Goal: Task Accomplishment & Management: Complete application form

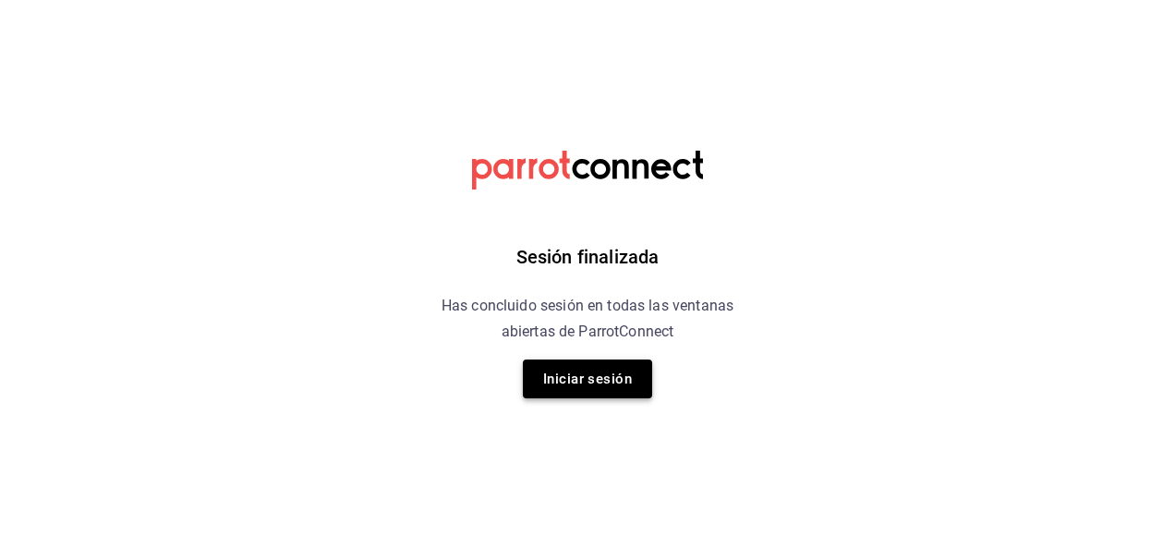
click at [575, 384] on button "Iniciar sesión" at bounding box center [587, 378] width 129 height 39
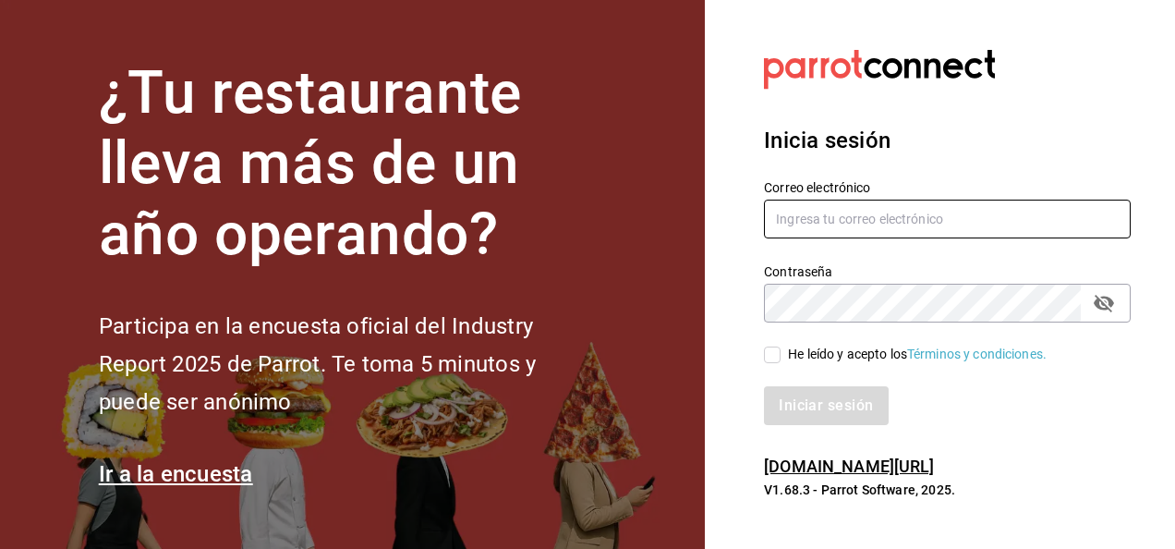
type input "marla.suarez@grupocosteno.com"
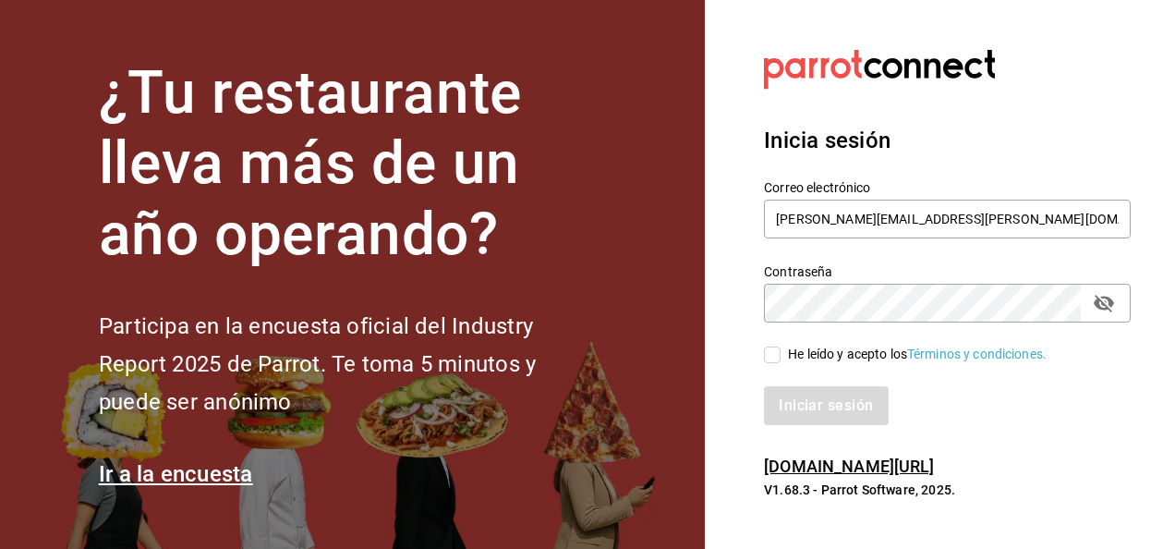
click at [772, 355] on input "He leído y acepto los Términos y condiciones." at bounding box center [772, 354] width 17 height 17
checkbox input "true"
click at [835, 403] on button "Iniciar sesión" at bounding box center [827, 405] width 126 height 39
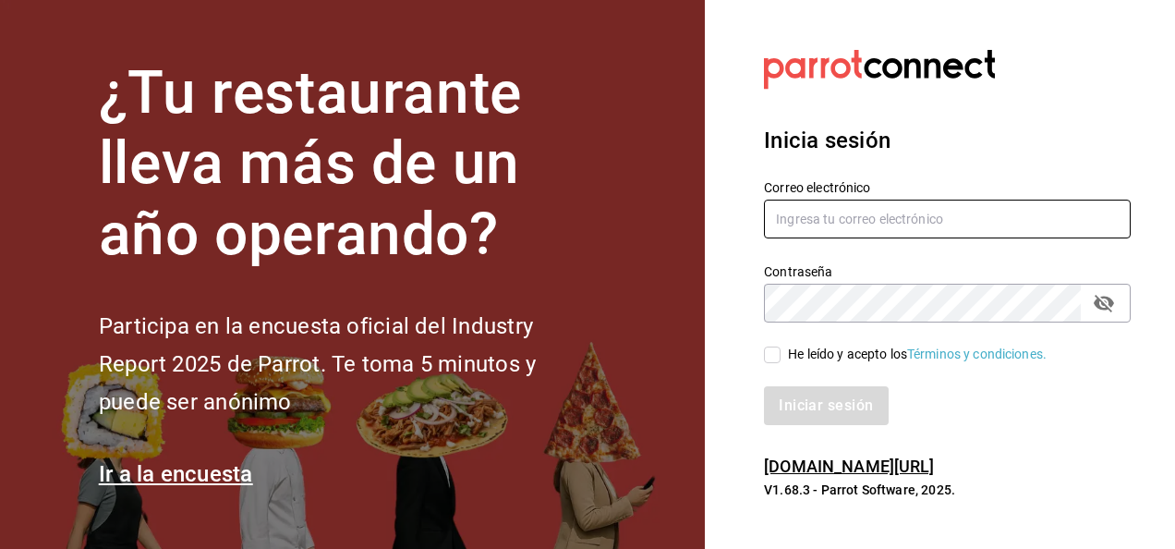
type input "marla.suarez@grupocosteno.com"
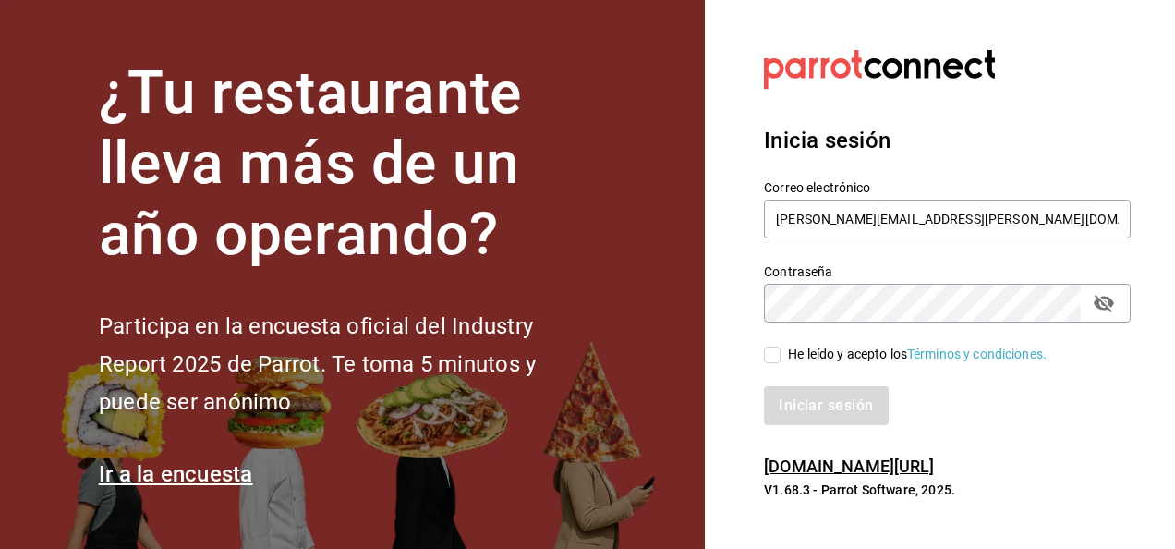
click at [776, 358] on input "He leído y acepto los Términos y condiciones." at bounding box center [772, 354] width 17 height 17
checkbox input "true"
click at [817, 401] on button "Iniciar sesión" at bounding box center [827, 405] width 126 height 39
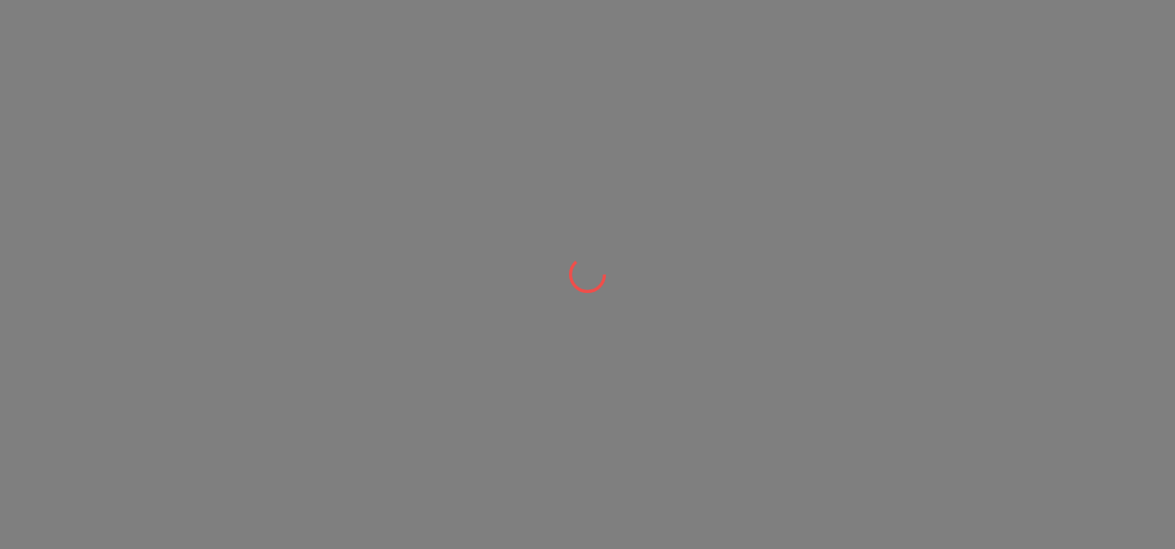
click at [482, 2] on div at bounding box center [587, 274] width 1175 height 549
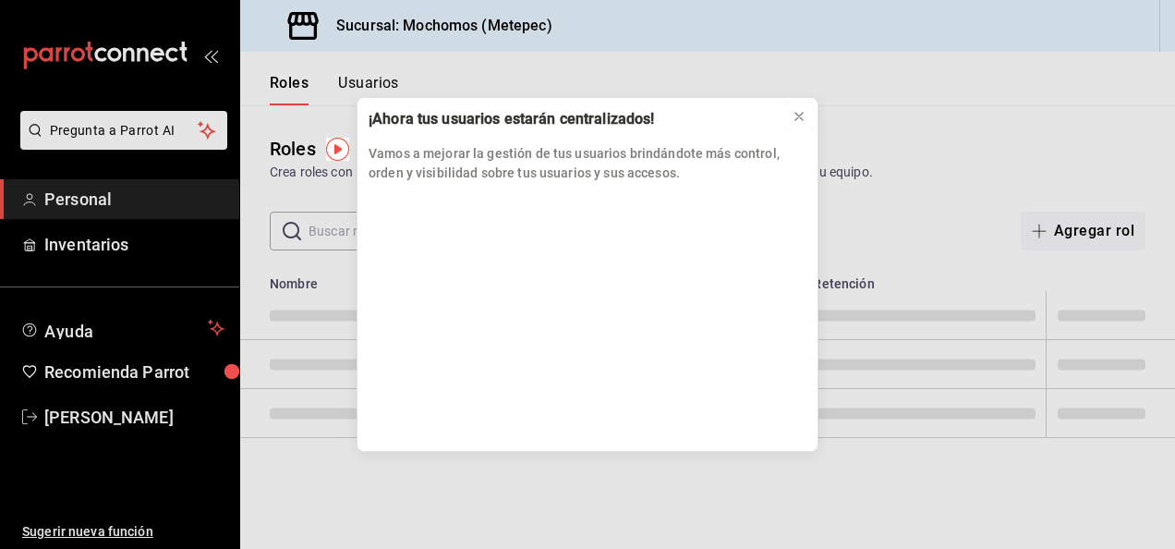
click at [789, 120] on button at bounding box center [799, 117] width 30 height 30
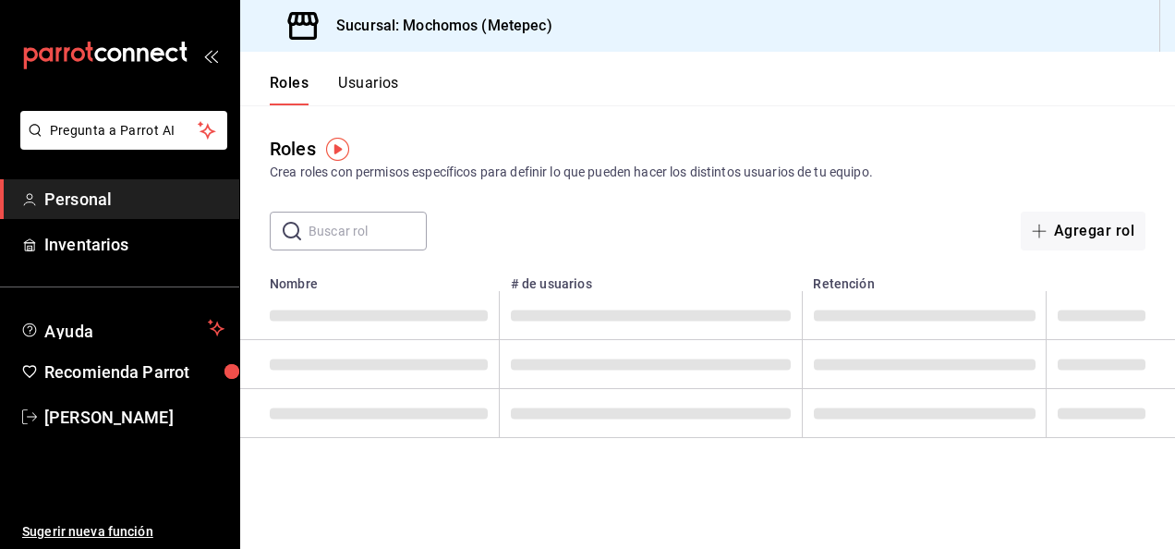
click at [389, 83] on button "Usuarios" at bounding box center [368, 89] width 61 height 31
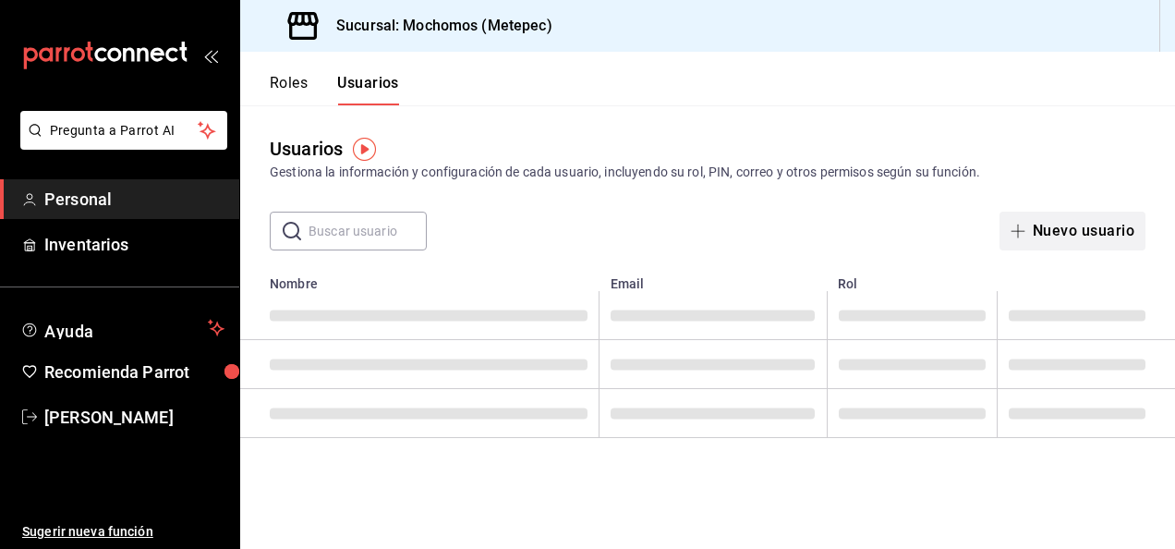
click at [1053, 230] on button "Nuevo usuario" at bounding box center [1072, 231] width 146 height 39
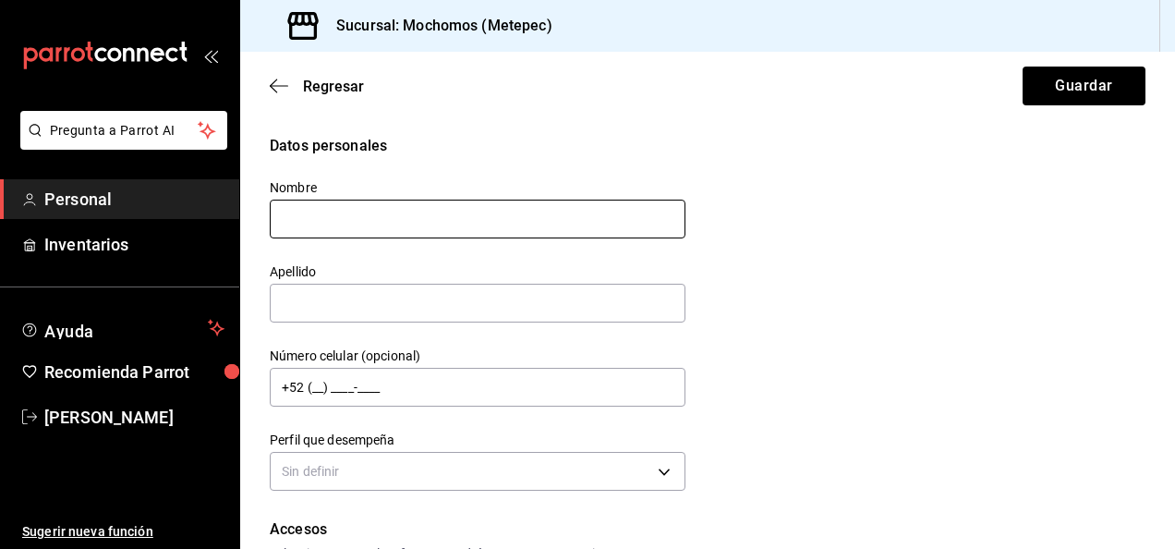
click at [397, 214] on input "text" at bounding box center [478, 219] width 416 height 39
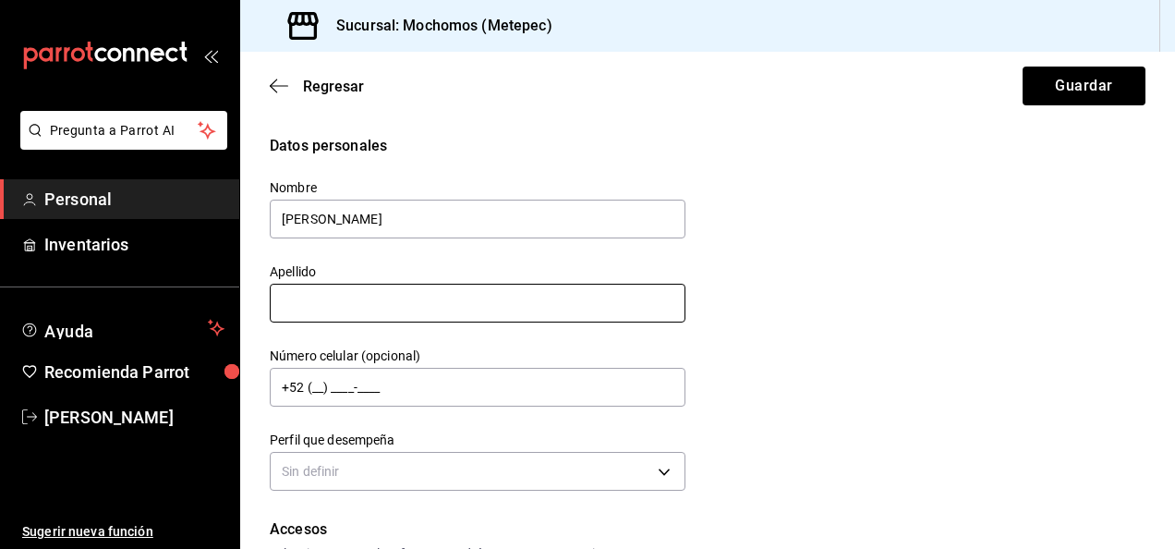
type input "[PERSON_NAME]"
click at [382, 296] on input "text" at bounding box center [478, 303] width 416 height 39
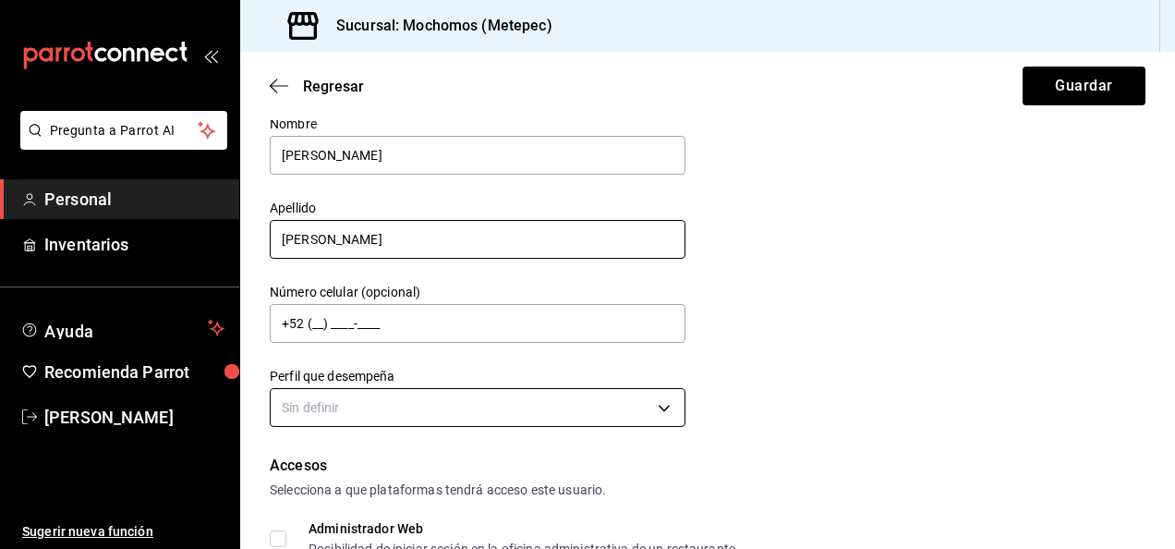
scroll to position [92, 0]
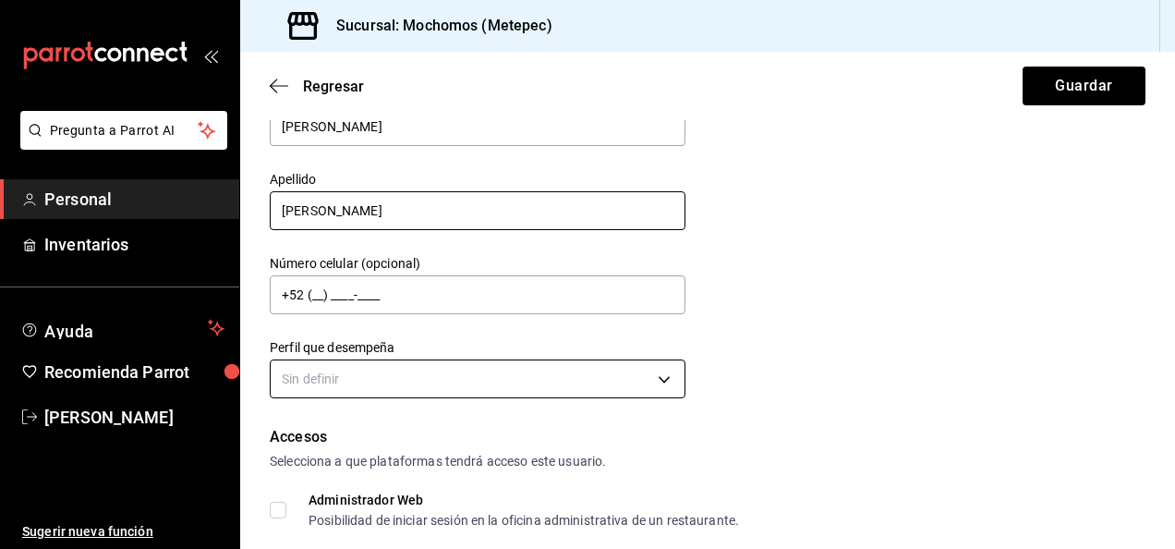
type input "[PERSON_NAME]"
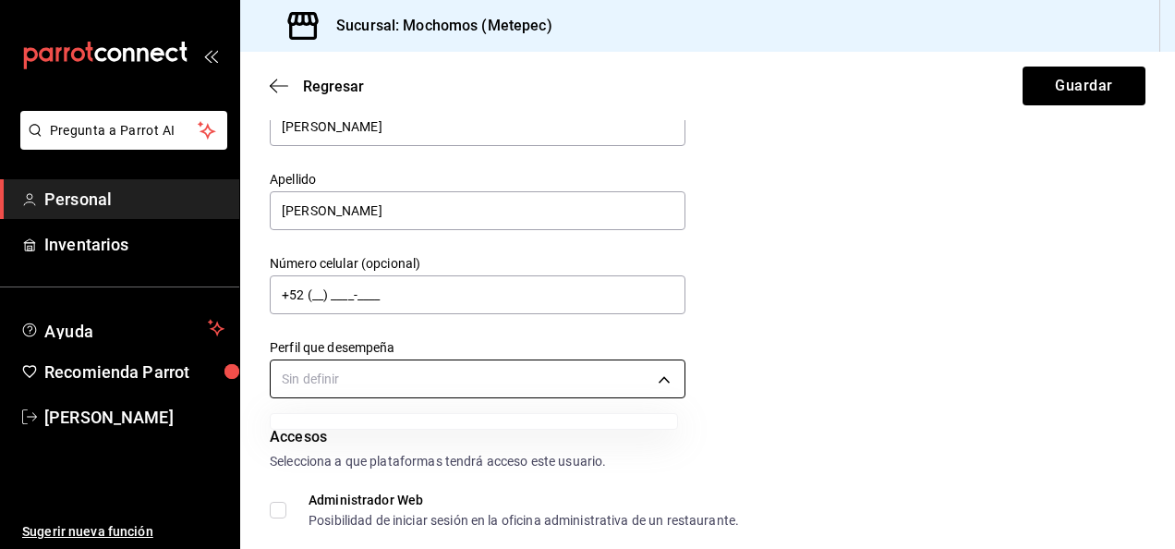
click at [663, 377] on body "Pregunta a Parrot AI Personal Inventarios Ayuda Recomienda Parrot [PERSON_NAME]…" at bounding box center [587, 274] width 1175 height 549
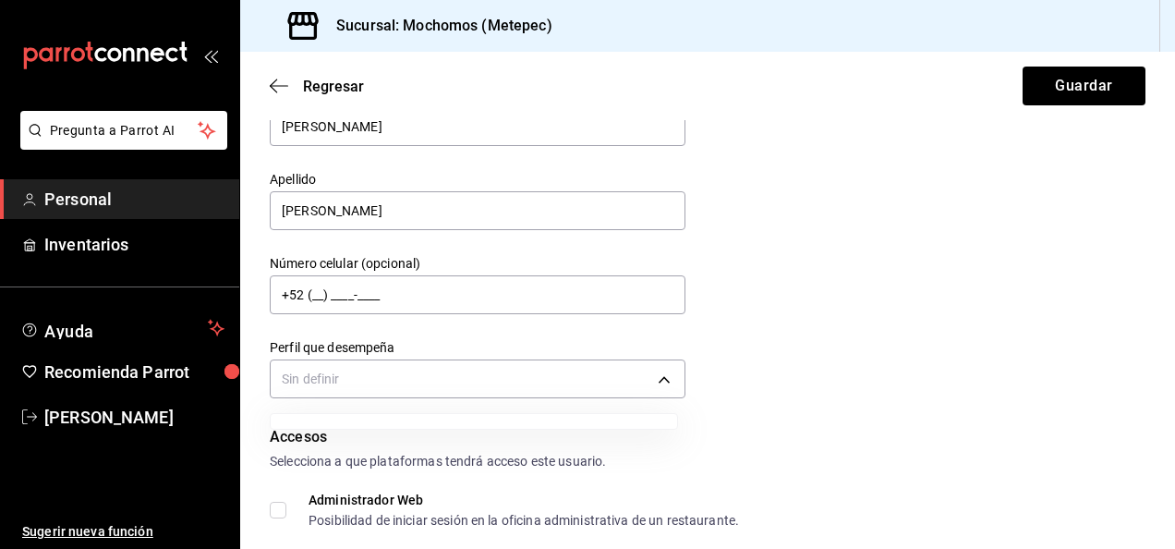
click at [660, 381] on div at bounding box center [587, 274] width 1175 height 549
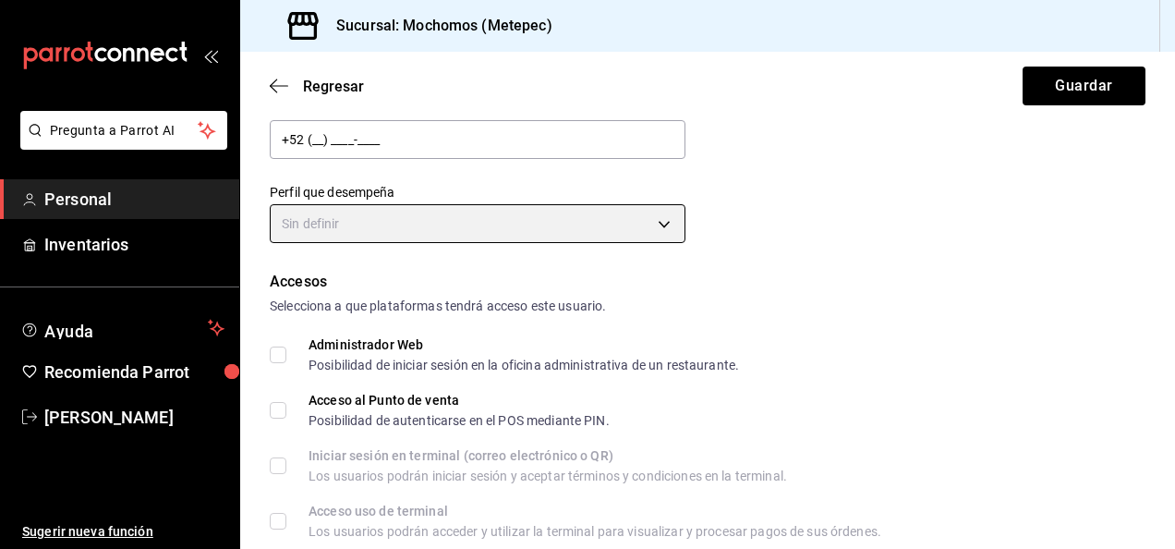
scroll to position [369, 0]
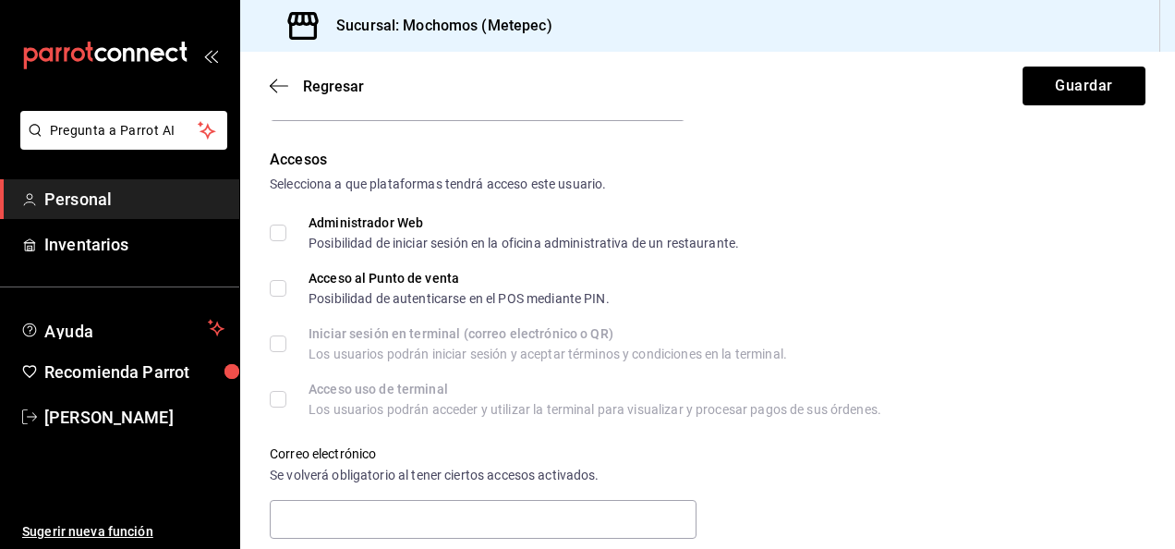
click at [283, 284] on input "Acceso al Punto de venta Posibilidad de autenticarse en el POS mediante PIN." at bounding box center [278, 288] width 17 height 17
checkbox input "true"
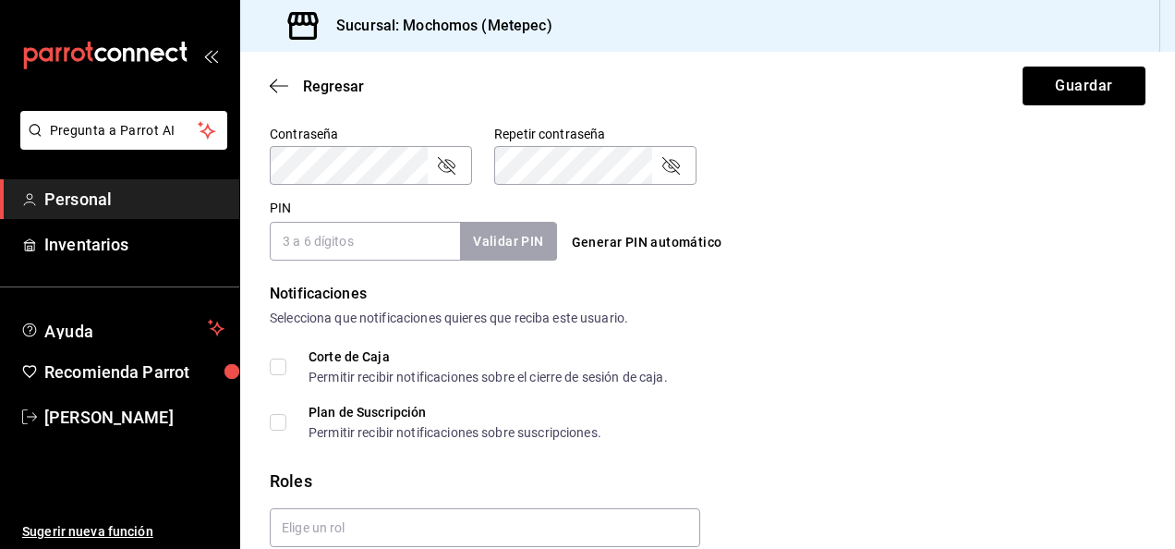
scroll to position [872, 0]
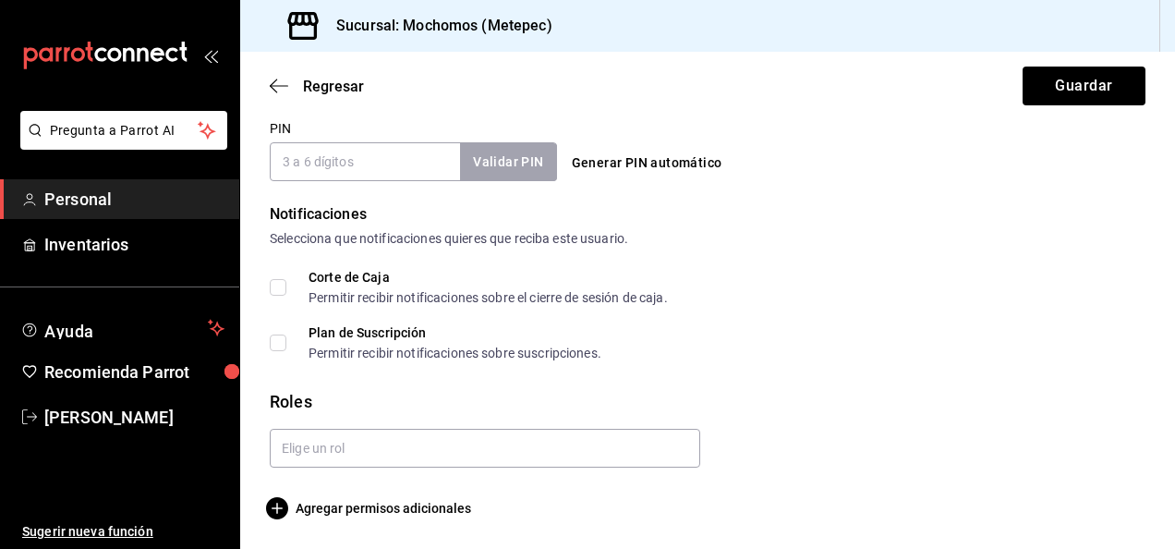
click at [299, 174] on input "PIN" at bounding box center [365, 161] width 190 height 39
type input "2021"
click at [523, 151] on button "Validar PIN" at bounding box center [507, 162] width 98 height 40
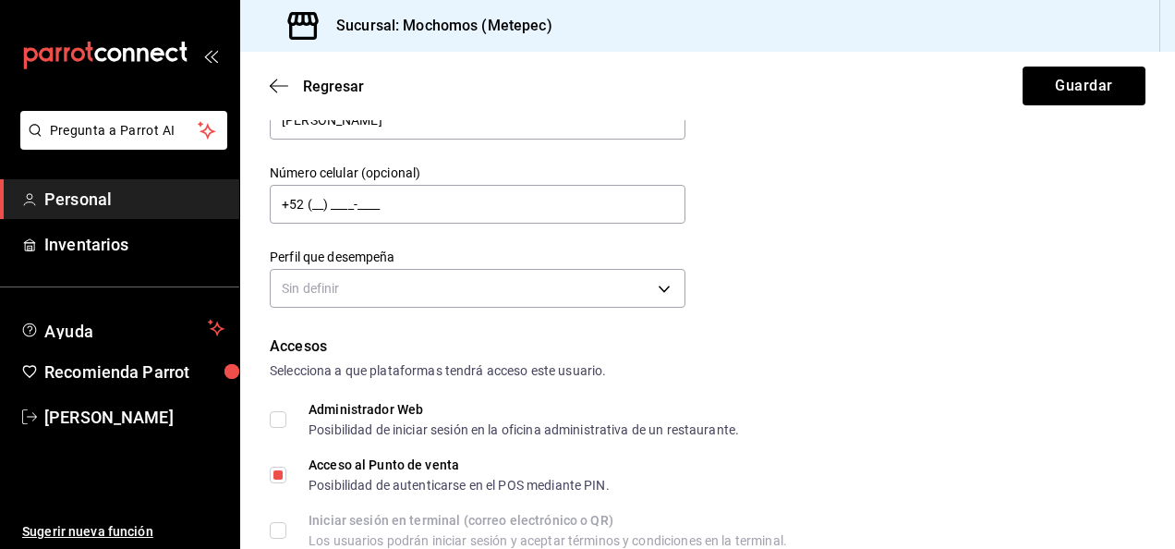
scroll to position [185, 0]
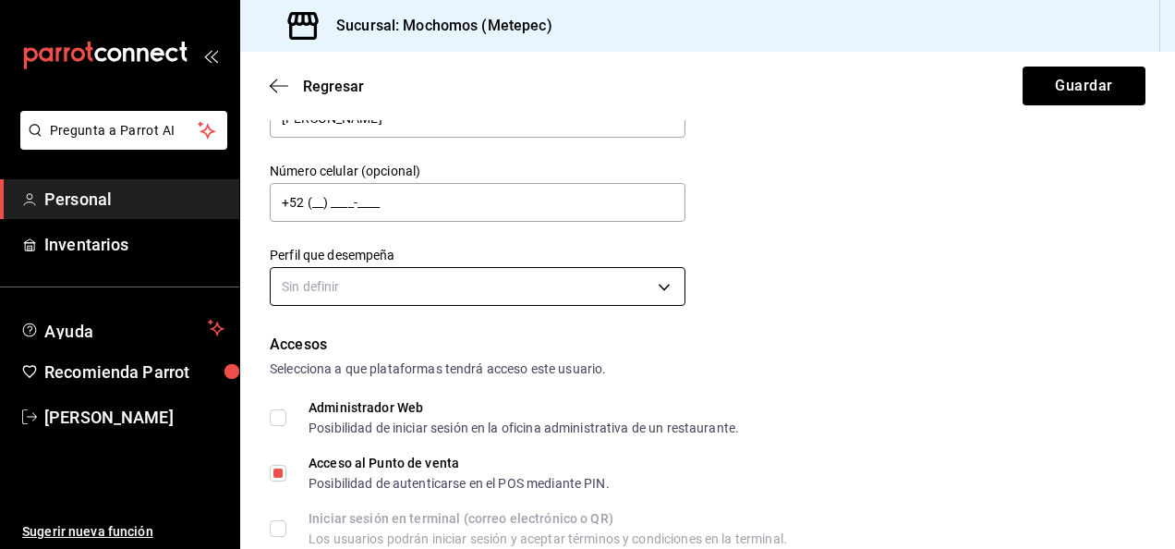
click at [659, 292] on body "Pregunta a Parrot AI Personal Inventarios Ayuda Recomienda Parrot [PERSON_NAME]…" at bounding box center [587, 274] width 1175 height 549
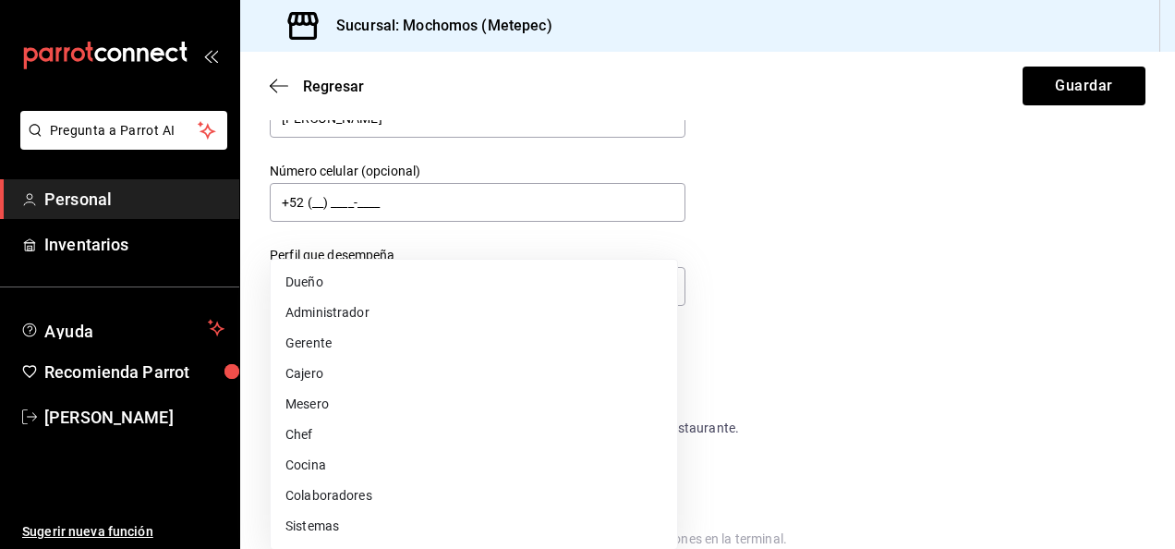
click at [340, 399] on li "Mesero" at bounding box center [474, 404] width 406 height 30
type input "WAITER"
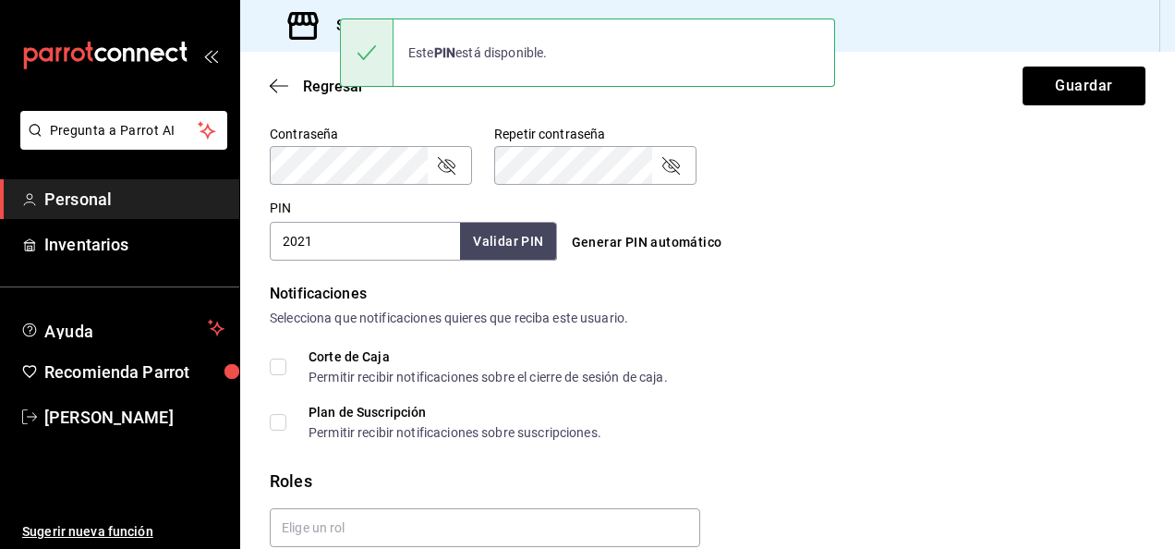
scroll to position [872, 0]
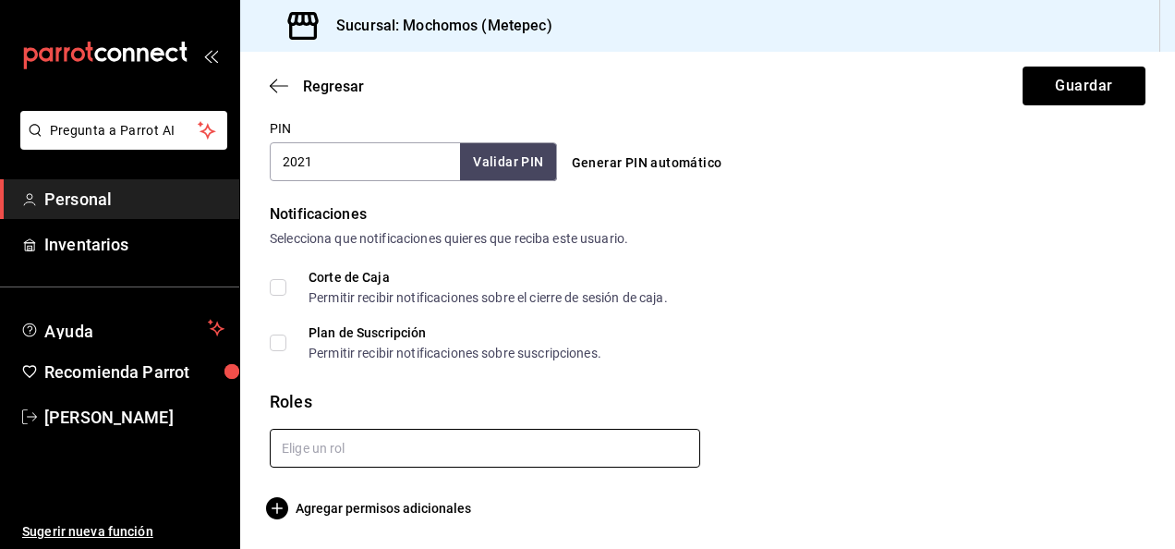
click at [421, 453] on input "text" at bounding box center [485, 448] width 430 height 39
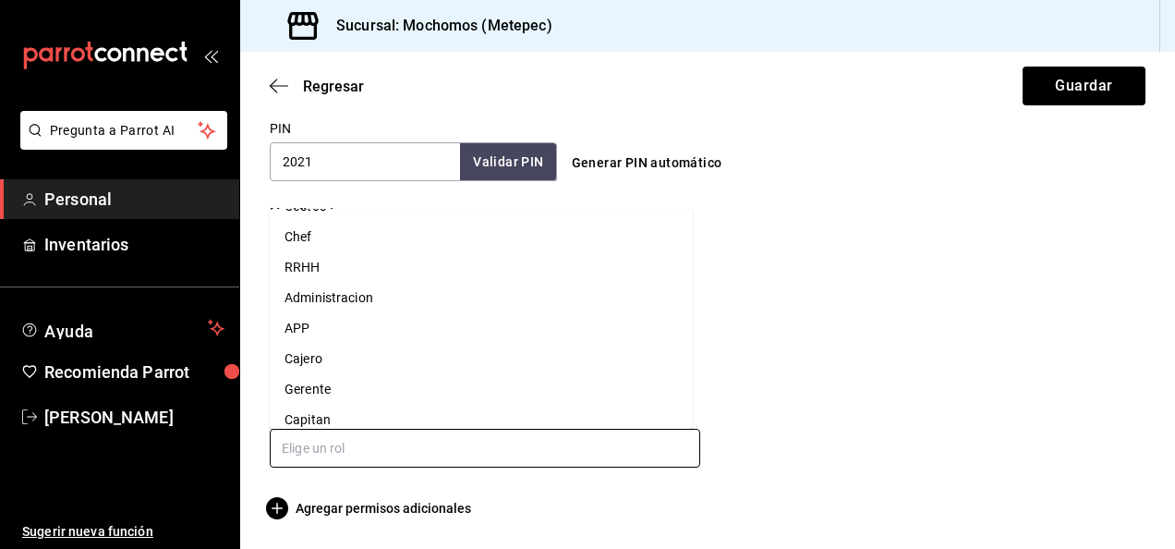
scroll to position [161, 0]
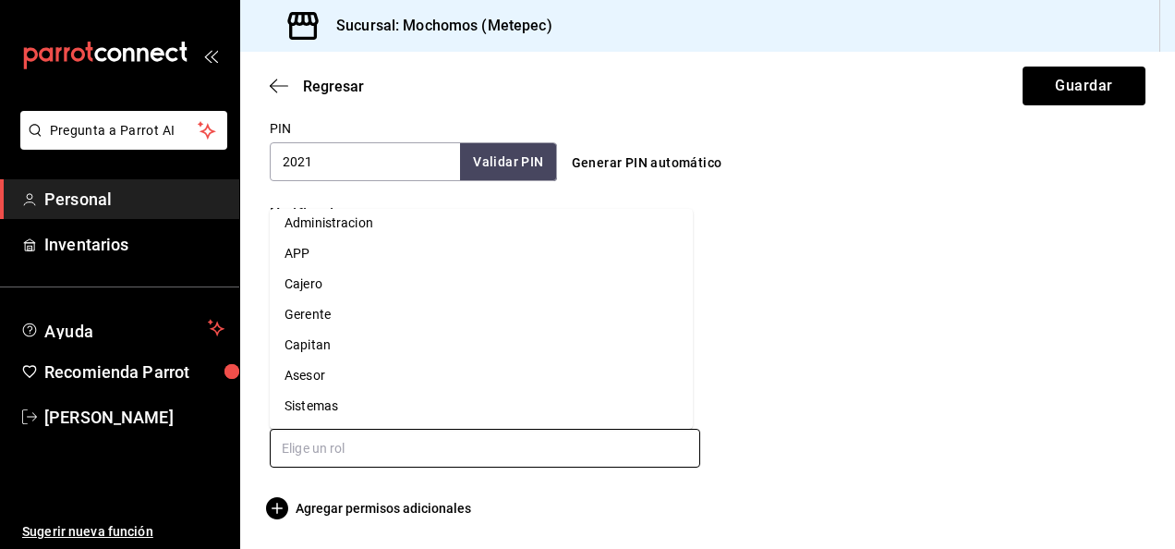
click at [380, 370] on li "Asesor" at bounding box center [481, 375] width 423 height 30
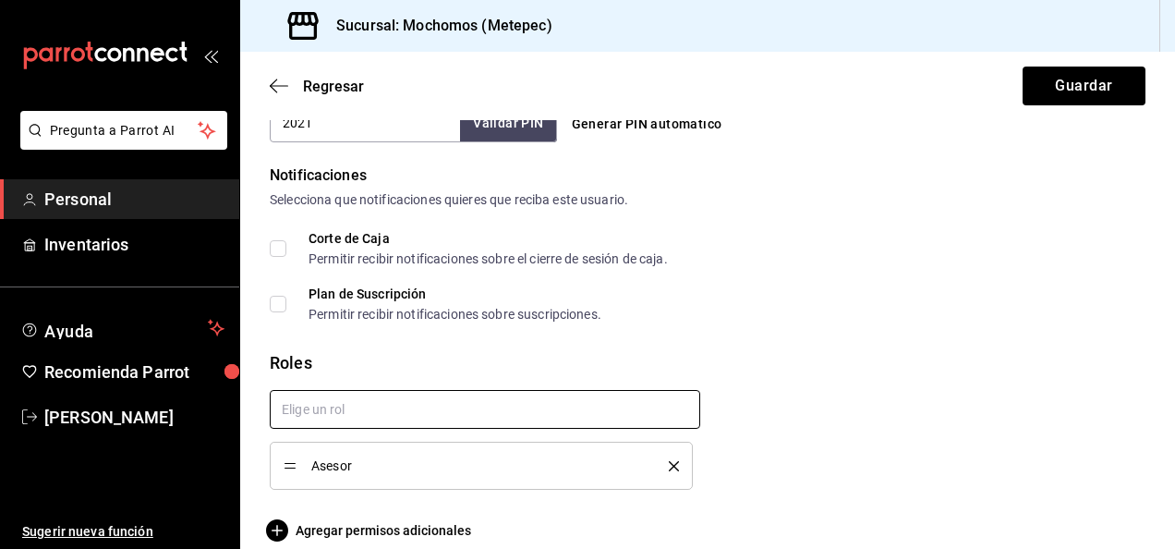
scroll to position [932, 0]
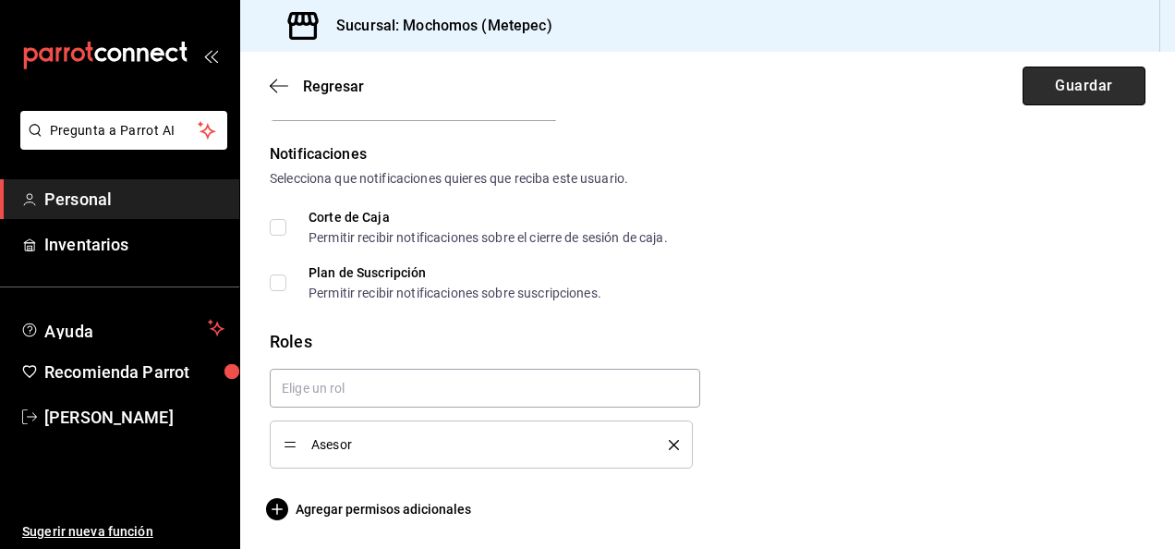
click at [1063, 88] on button "Guardar" at bounding box center [1083, 86] width 123 height 39
click at [1069, 86] on button "Guardar" at bounding box center [1083, 86] width 123 height 39
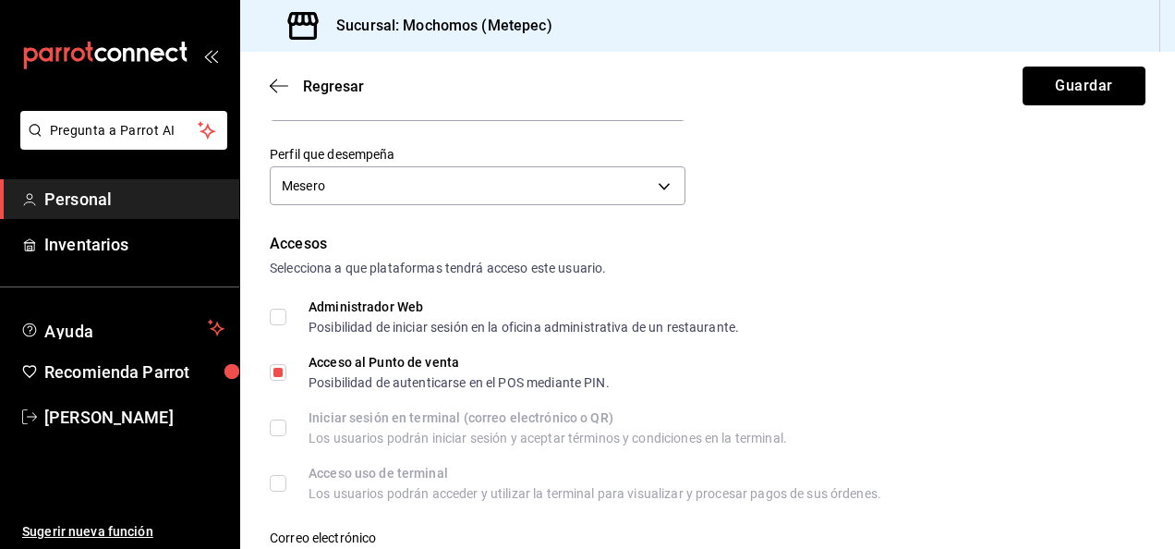
scroll to position [0, 0]
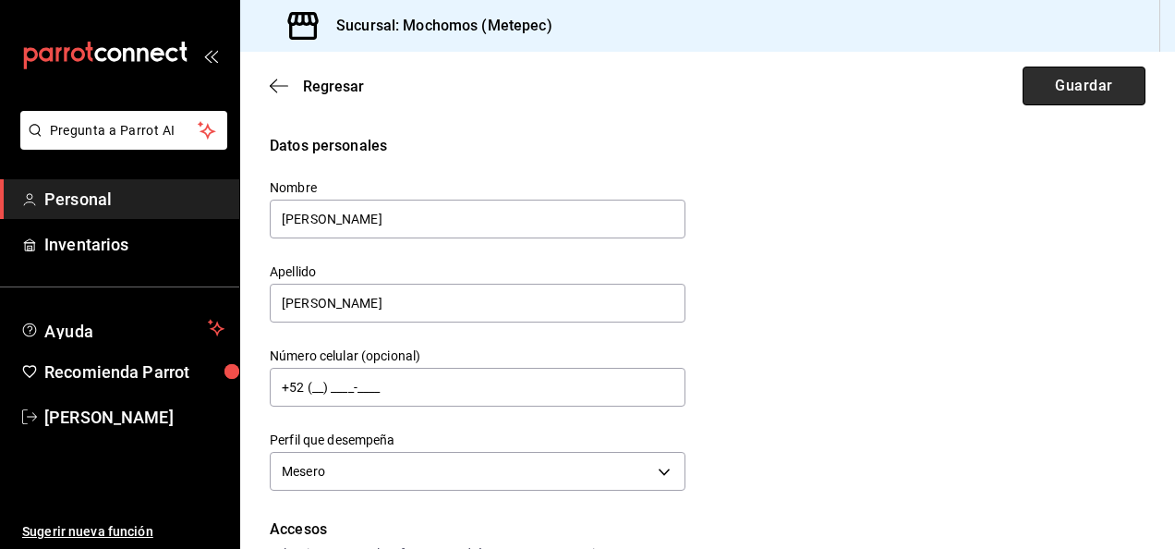
click at [1084, 84] on button "Guardar" at bounding box center [1083, 86] width 123 height 39
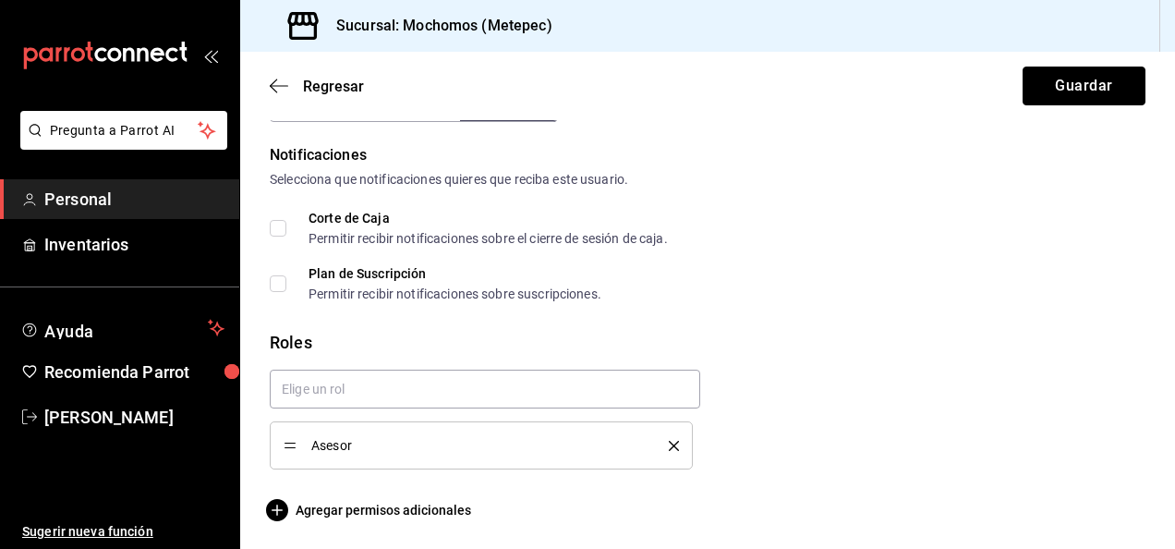
scroll to position [932, 0]
drag, startPoint x: 1053, startPoint y: 86, endPoint x: 1049, endPoint y: 103, distance: 17.0
drag, startPoint x: 1049, startPoint y: 103, endPoint x: 992, endPoint y: 81, distance: 61.1
click at [992, 81] on div "Regresar Guardar" at bounding box center [707, 86] width 935 height 68
click at [1080, 91] on button "Guardar" at bounding box center [1083, 86] width 123 height 39
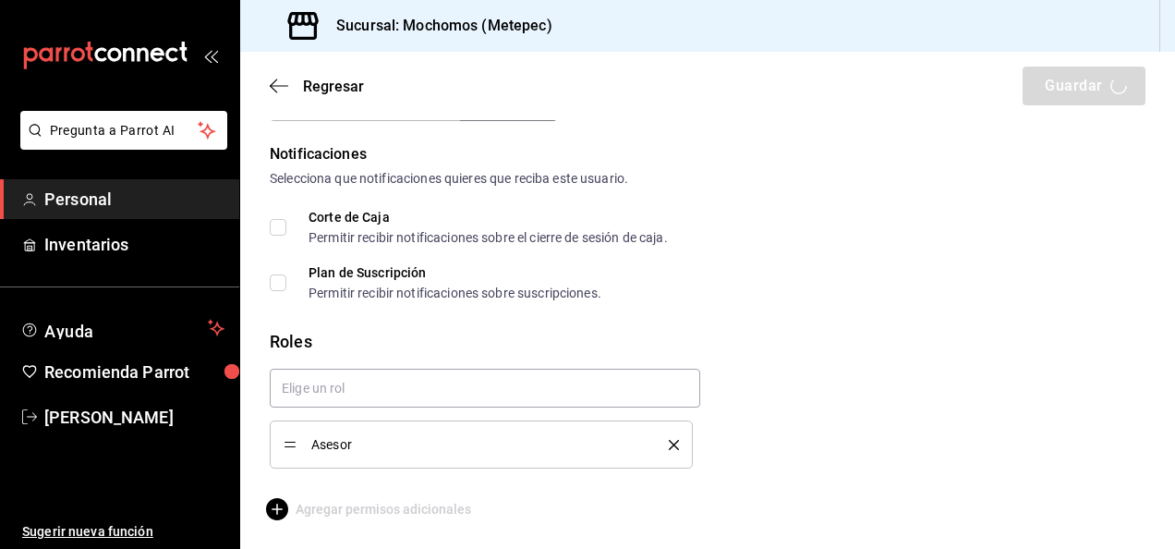
click at [810, 225] on div "Corte de Caja Permitir recibir notificaciones sobre el cierre de sesión de caja." at bounding box center [708, 227] width 876 height 33
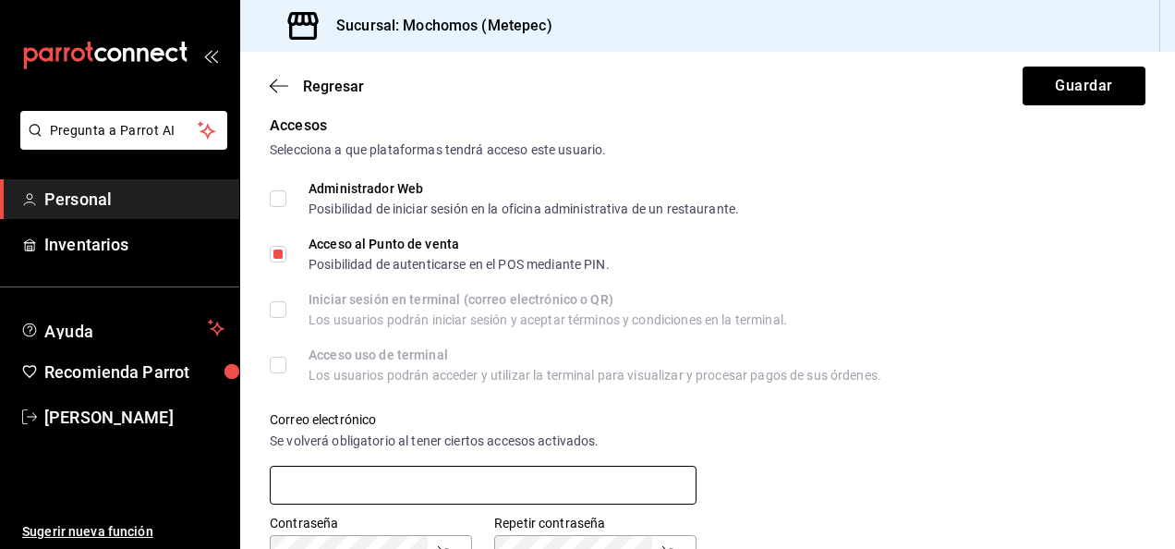
scroll to position [554, 0]
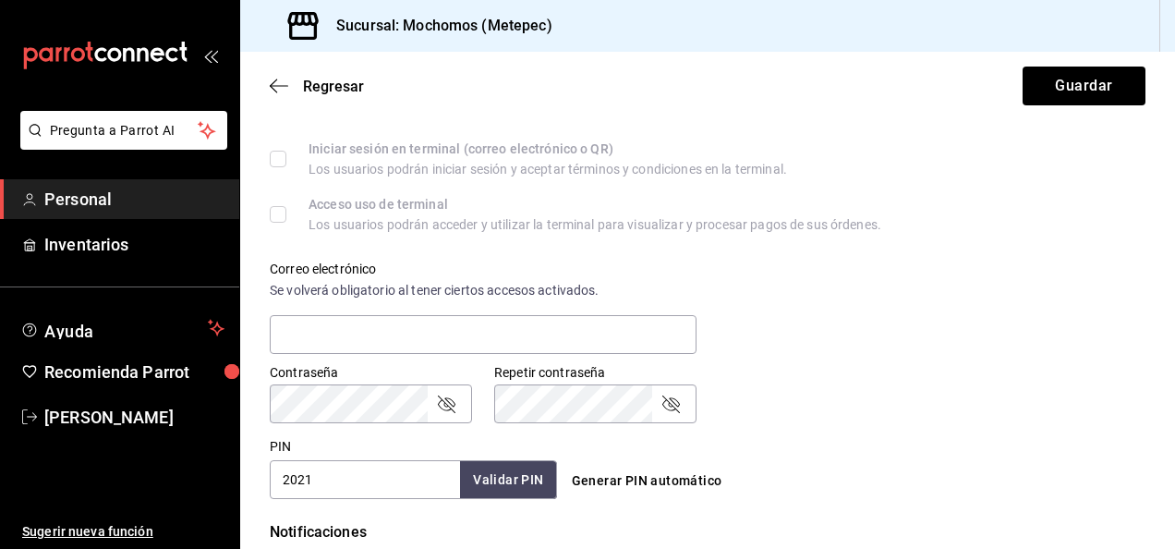
click at [381, 472] on input "2021" at bounding box center [365, 479] width 190 height 39
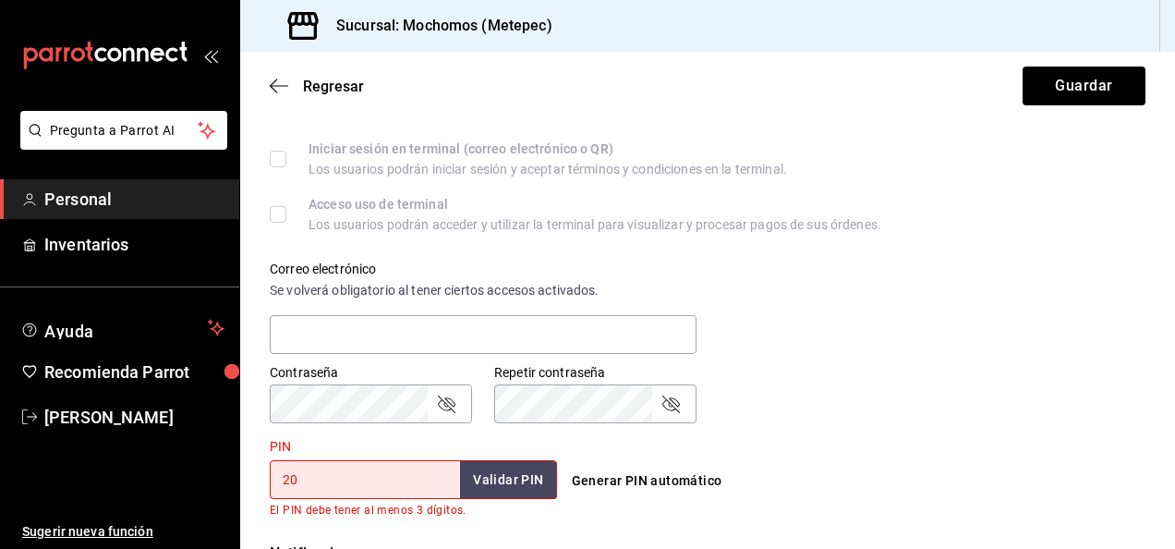
type input "2"
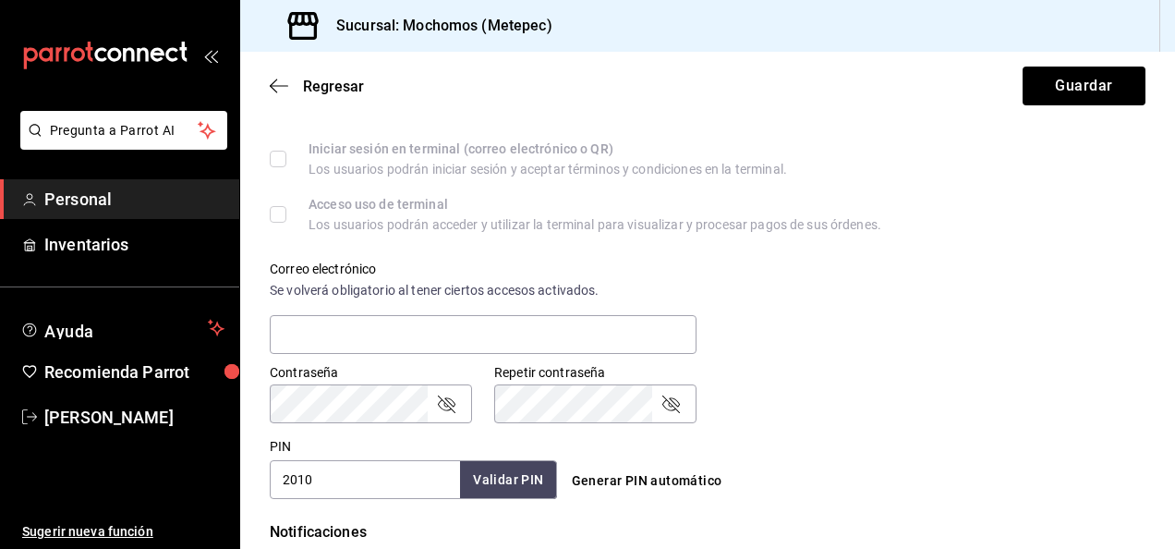
type input "2010"
click at [518, 490] on button "Validar PIN" at bounding box center [507, 480] width 98 height 40
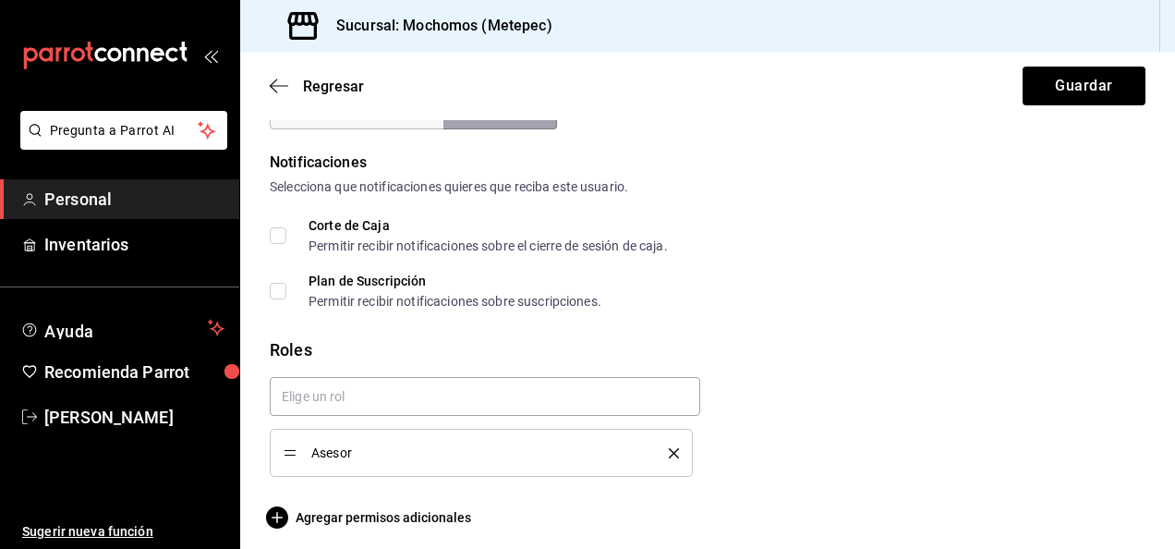
scroll to position [739, 0]
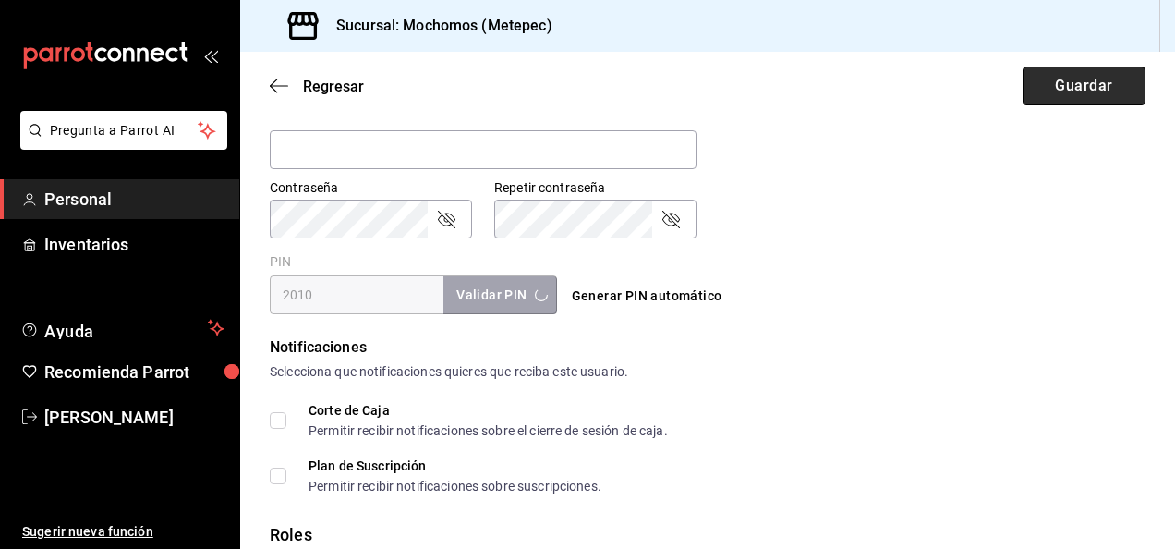
click at [1072, 89] on button "Guardar" at bounding box center [1083, 86] width 123 height 39
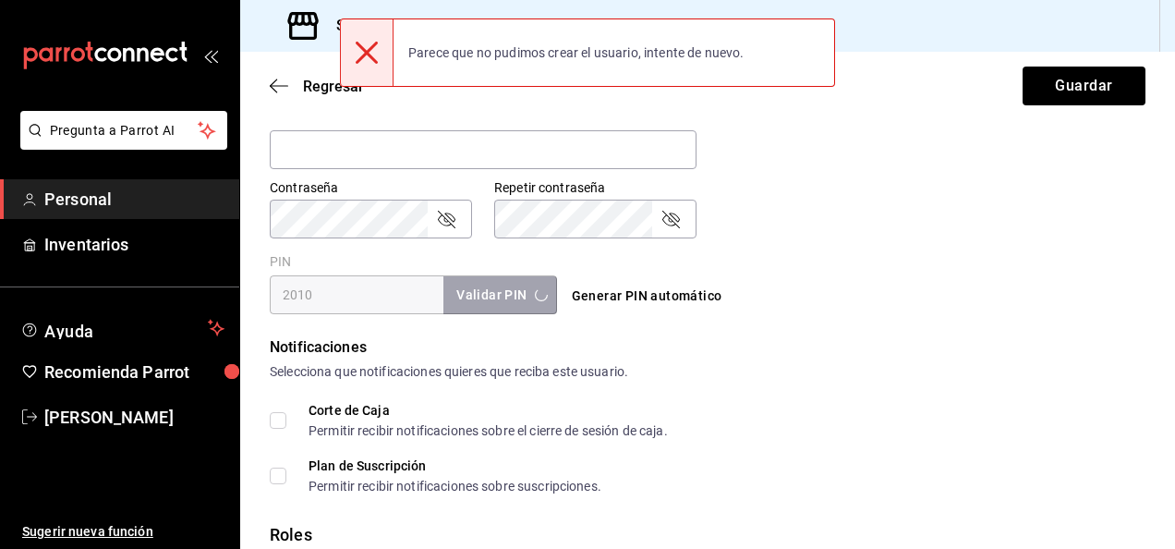
click at [792, 227] on div "Contraseña Contraseña Repetir contraseña Repetir contraseña" at bounding box center [697, 197] width 898 height 81
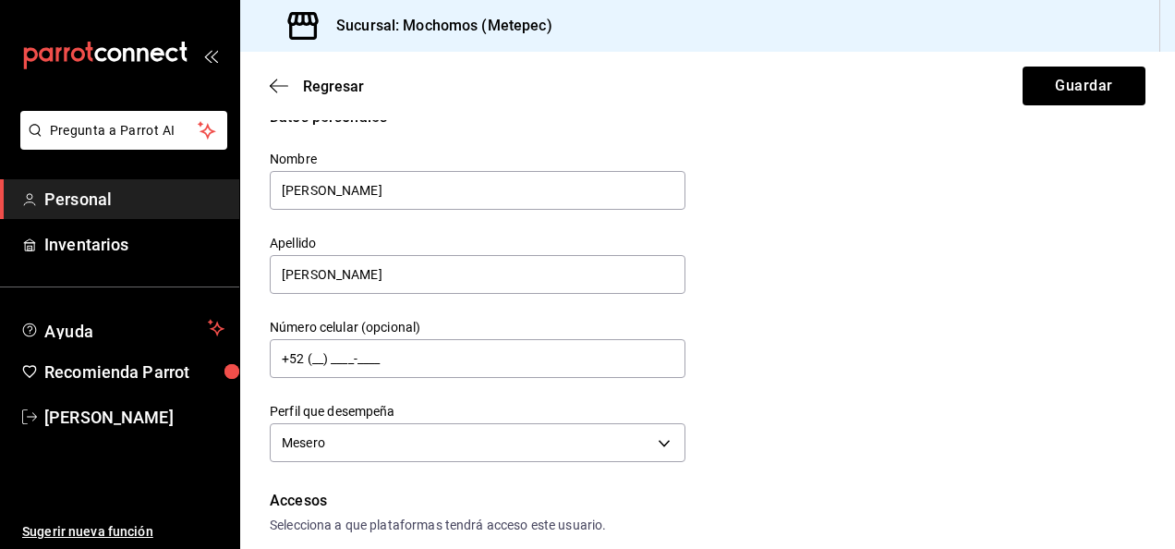
scroll to position [0, 0]
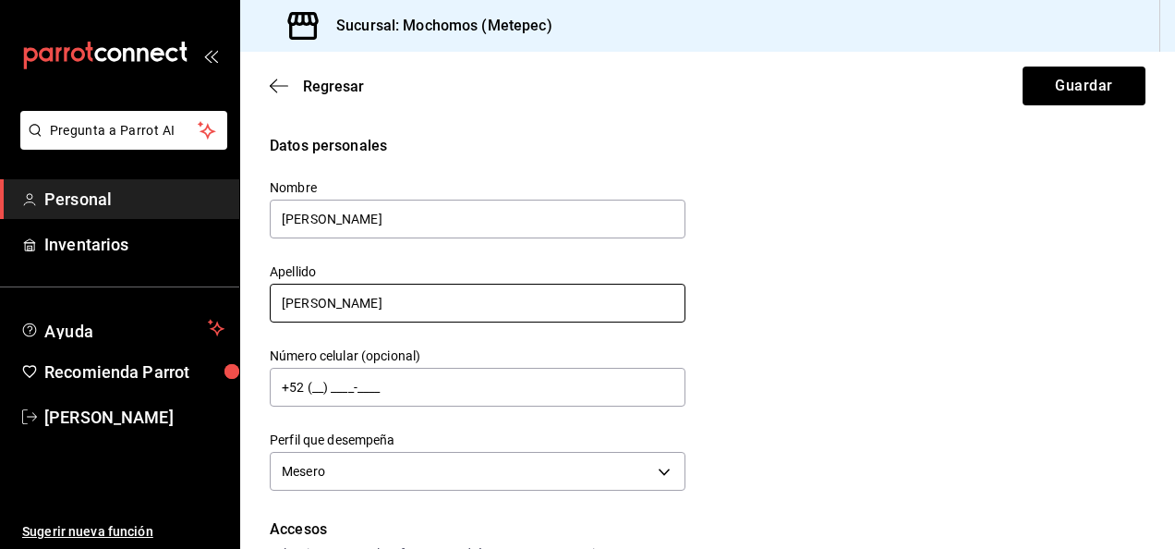
click at [357, 292] on input "[PERSON_NAME]" at bounding box center [478, 303] width 416 height 39
type input "M"
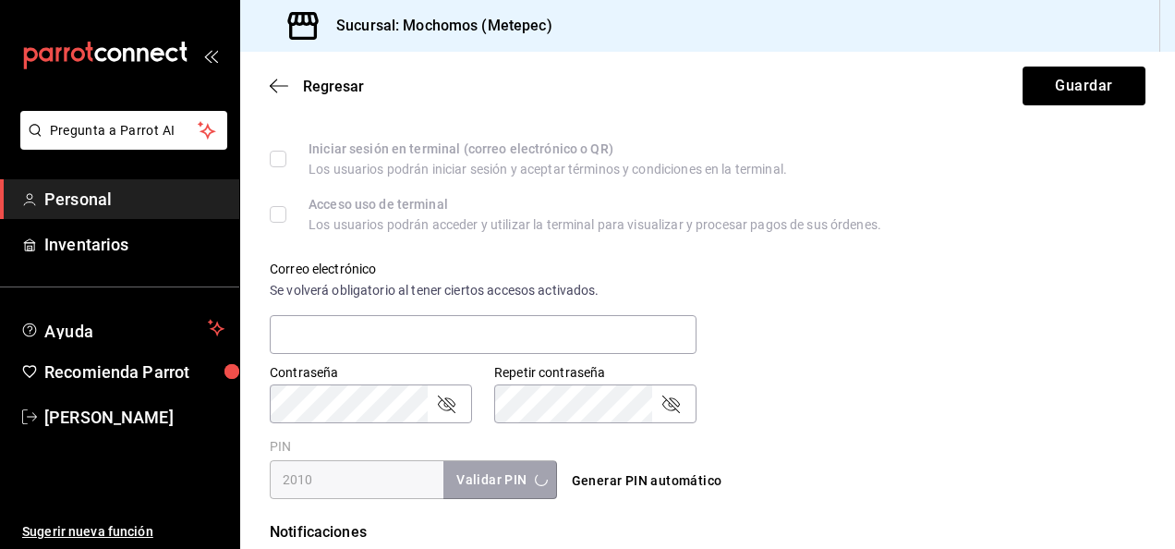
scroll to position [739, 0]
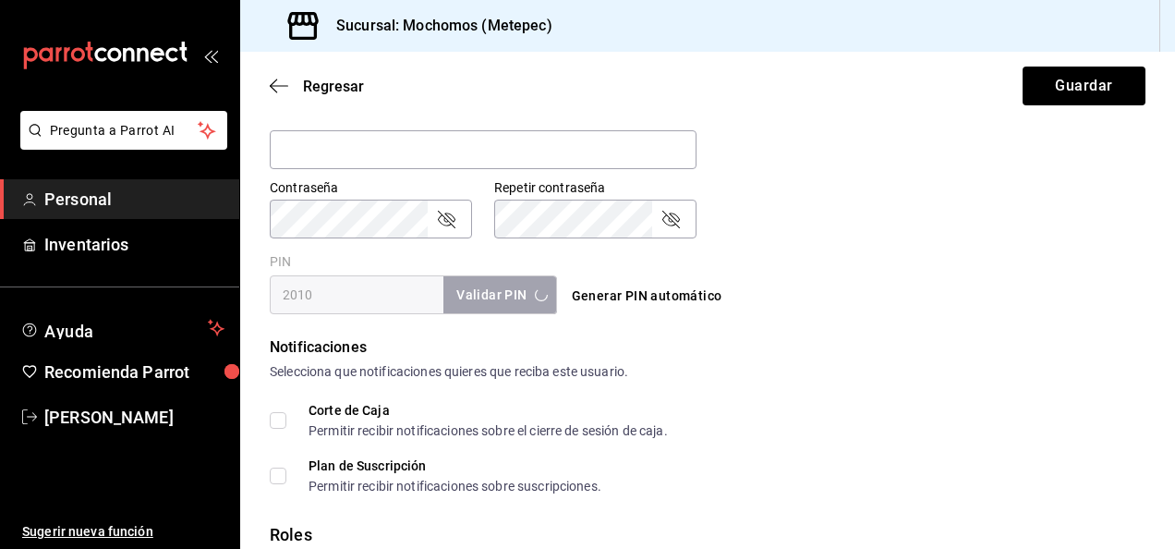
type input "[PERSON_NAME]"
click at [615, 296] on button "Generar PIN automático" at bounding box center [646, 296] width 165 height 34
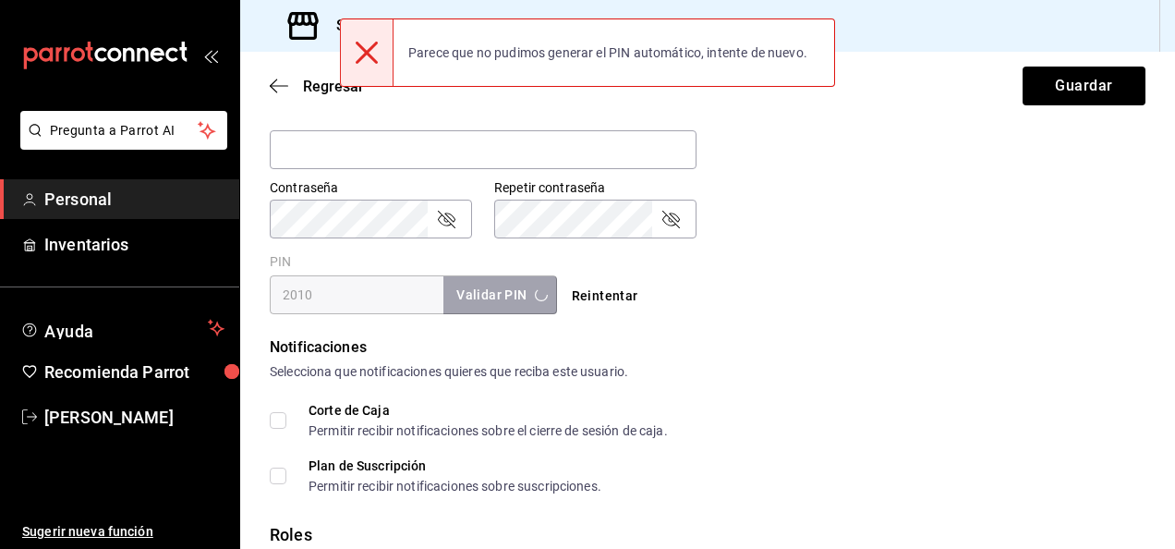
click at [614, 296] on button "Reintentar" at bounding box center [604, 296] width 81 height 34
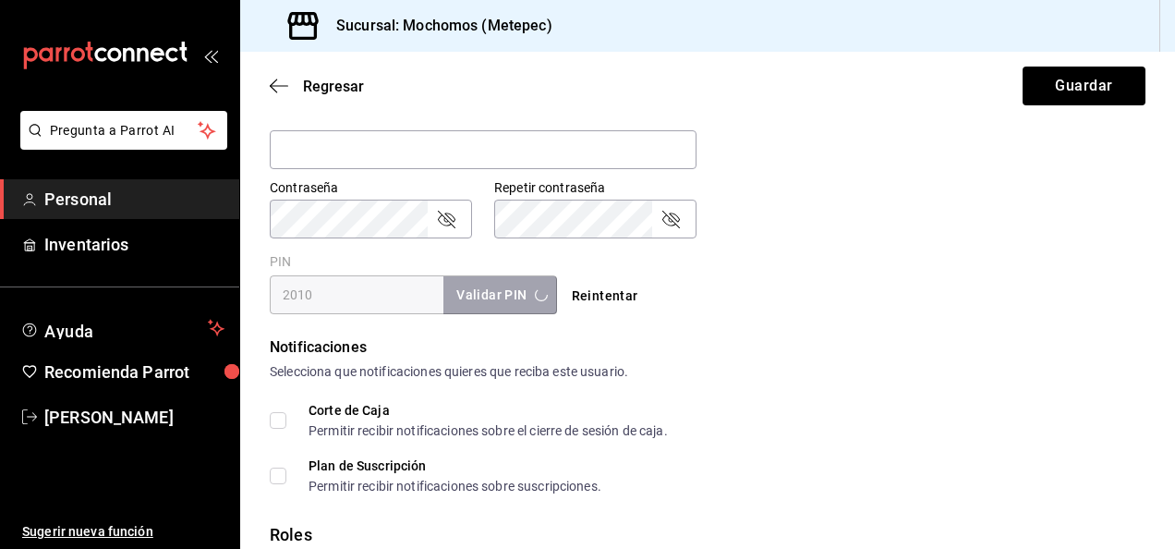
drag, startPoint x: 318, startPoint y: 293, endPoint x: 731, endPoint y: 290, distance: 412.9
click at [731, 290] on div "Reintentar" at bounding box center [707, 296] width 287 height 34
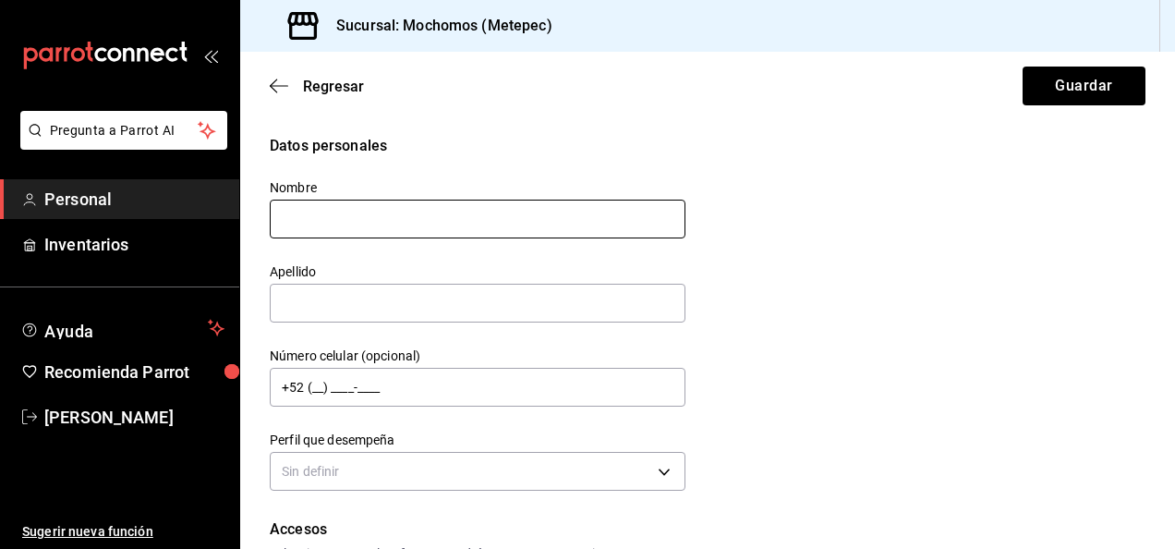
click at [582, 217] on input "text" at bounding box center [478, 219] width 416 height 39
type input "[PERSON_NAME]"
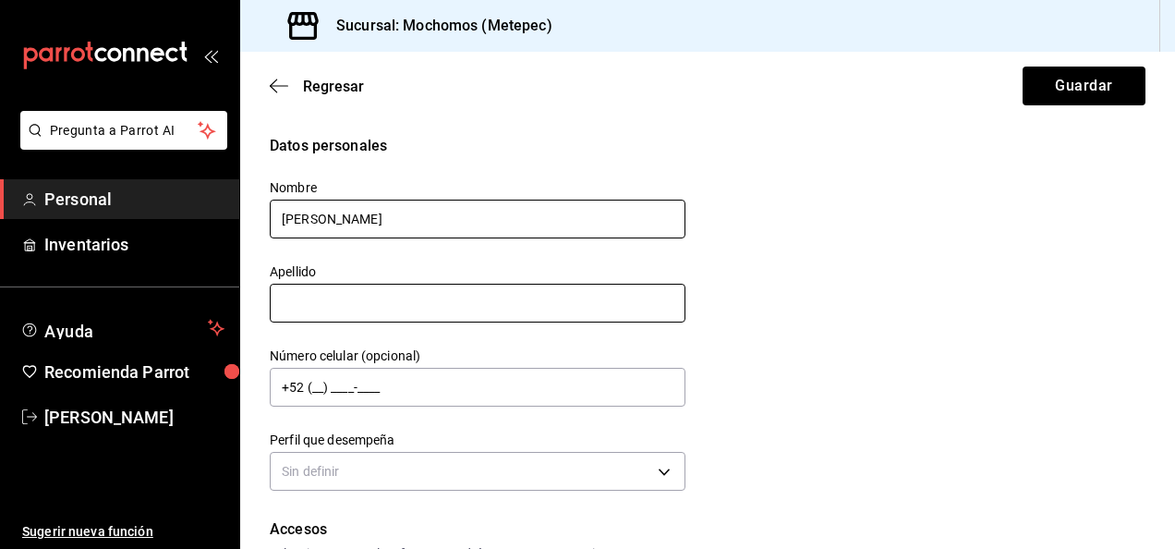
type input "[PERSON_NAME]"
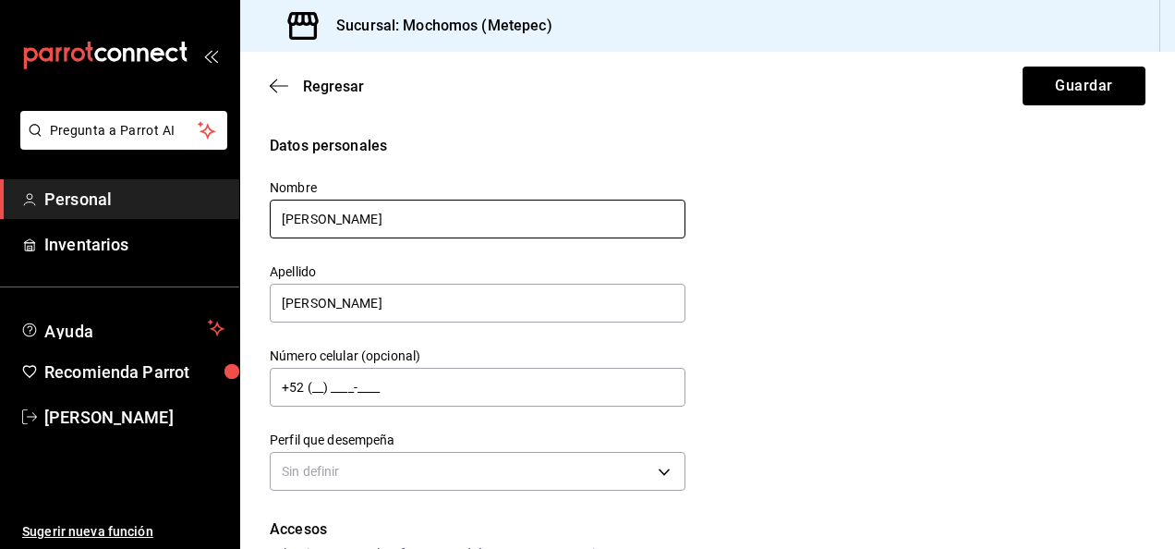
type input "WAITER"
type input "2021"
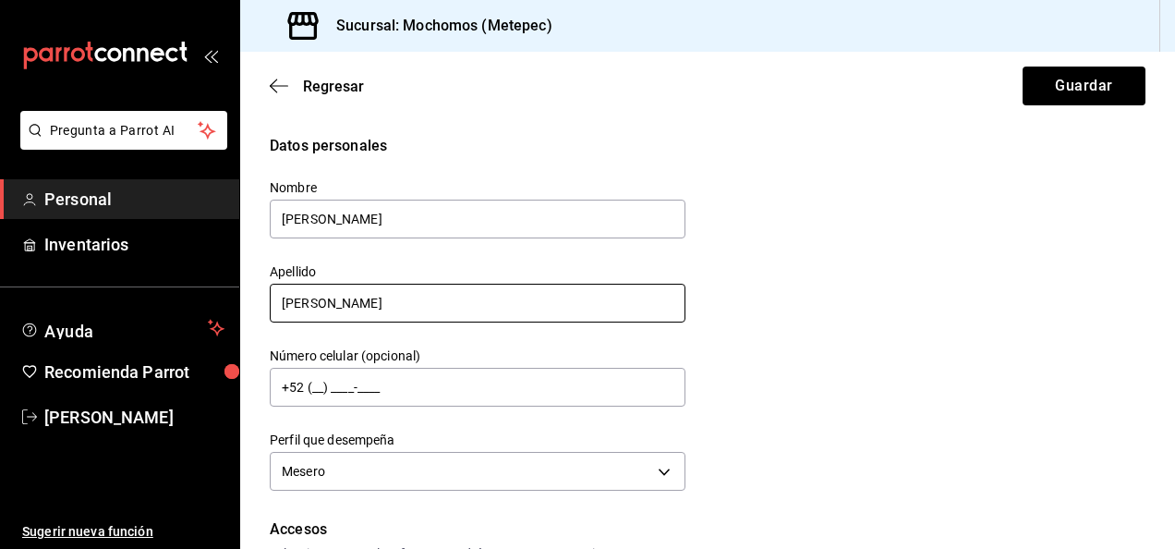
click at [395, 298] on input "[PERSON_NAME]" at bounding box center [478, 303] width 416 height 39
type input "M"
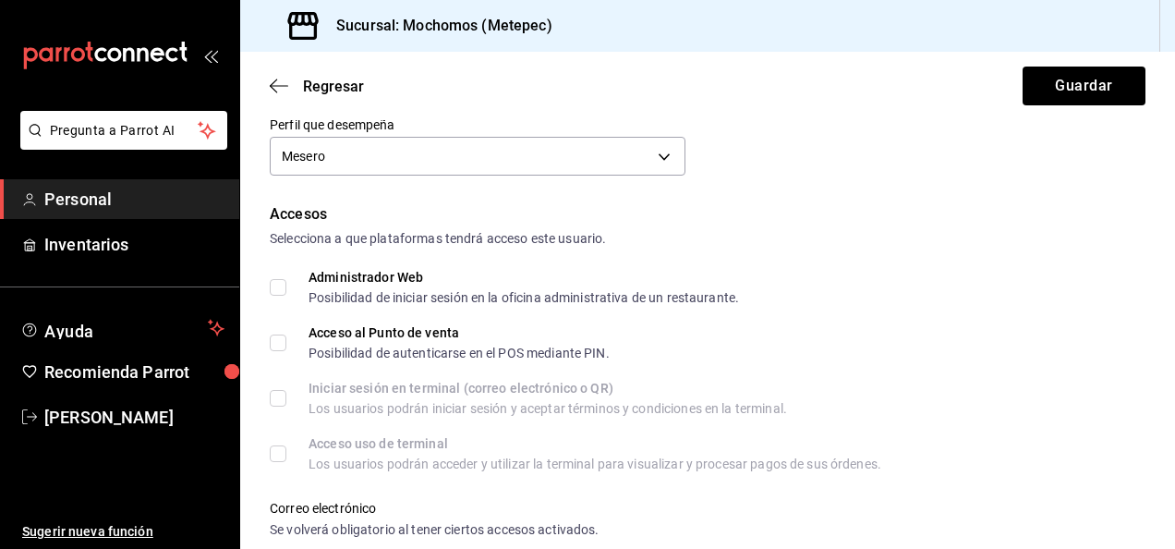
scroll to position [277, 0]
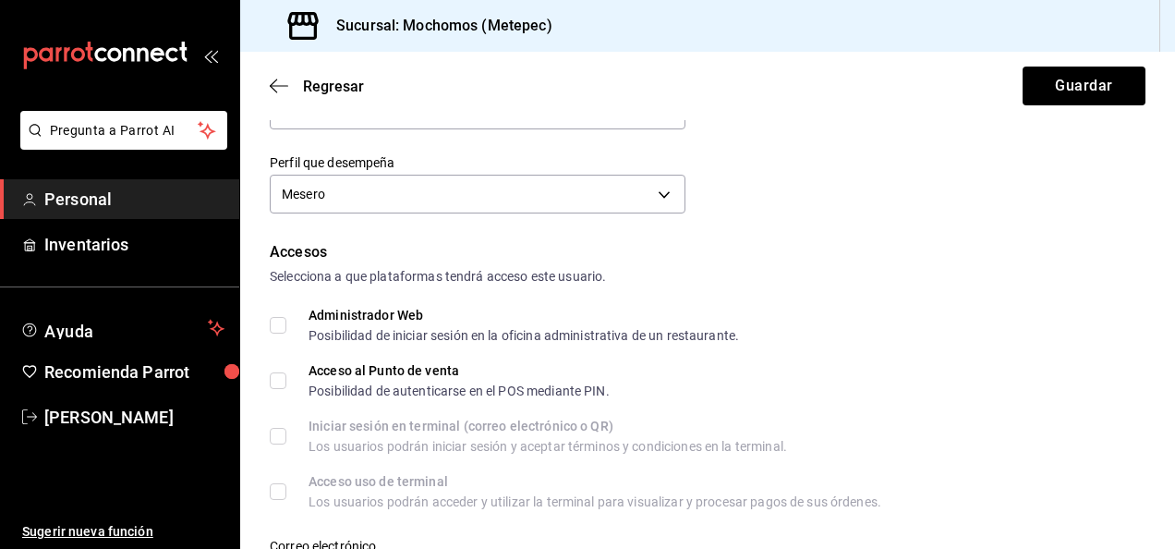
type input "[PERSON_NAME]"
click at [275, 385] on input "Acceso al Punto de venta Posibilidad de autenticarse en el POS mediante PIN." at bounding box center [278, 380] width 17 height 17
checkbox input "true"
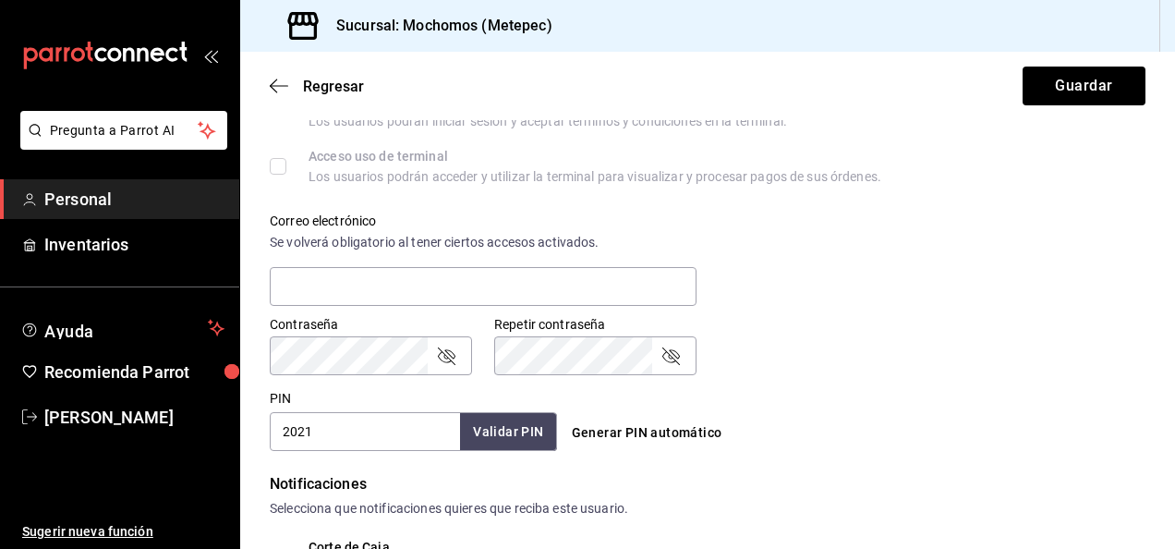
scroll to position [554, 0]
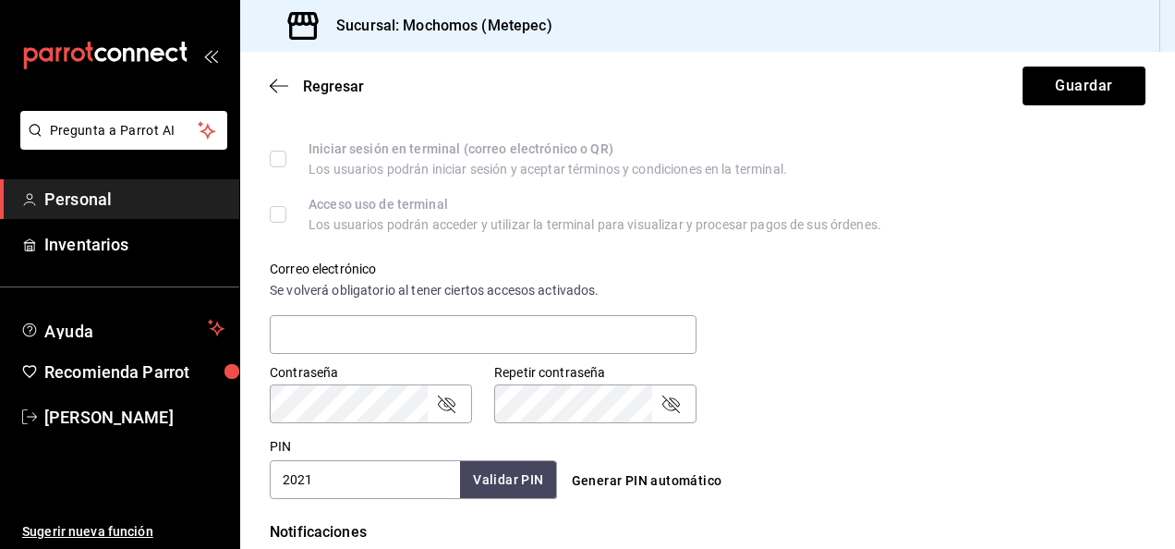
click at [614, 478] on button "Generar PIN automático" at bounding box center [646, 481] width 165 height 34
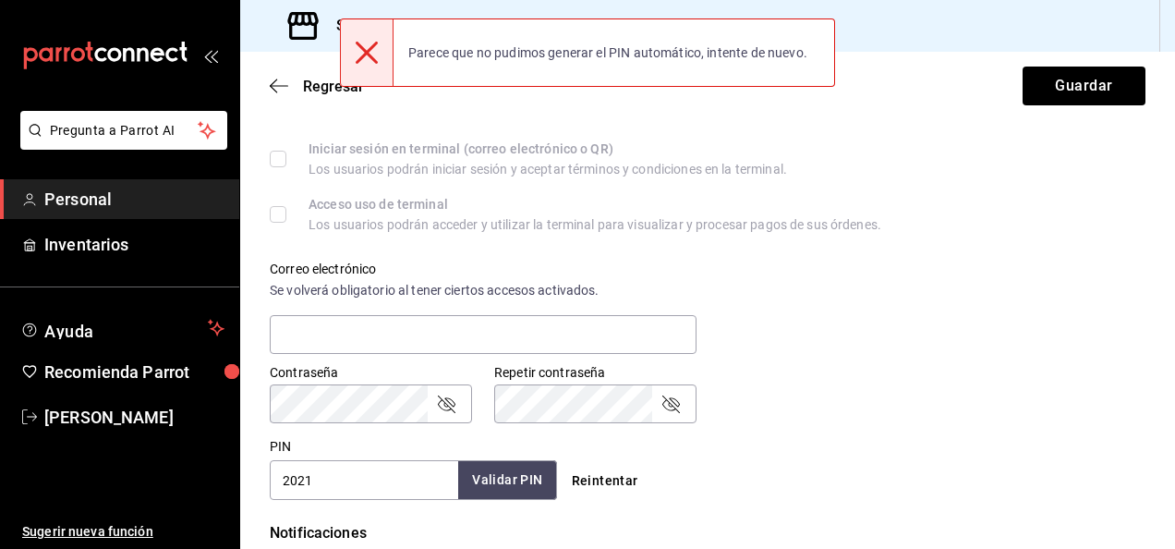
click at [511, 478] on button "Validar PIN" at bounding box center [507, 480] width 98 height 40
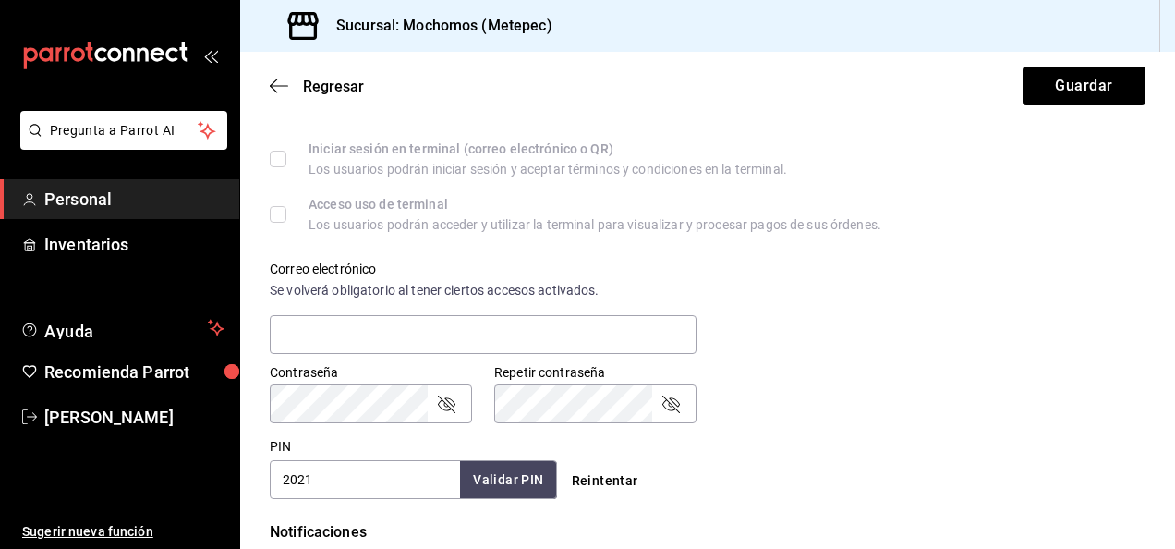
click at [333, 478] on input "2021" at bounding box center [365, 479] width 190 height 39
type input "2"
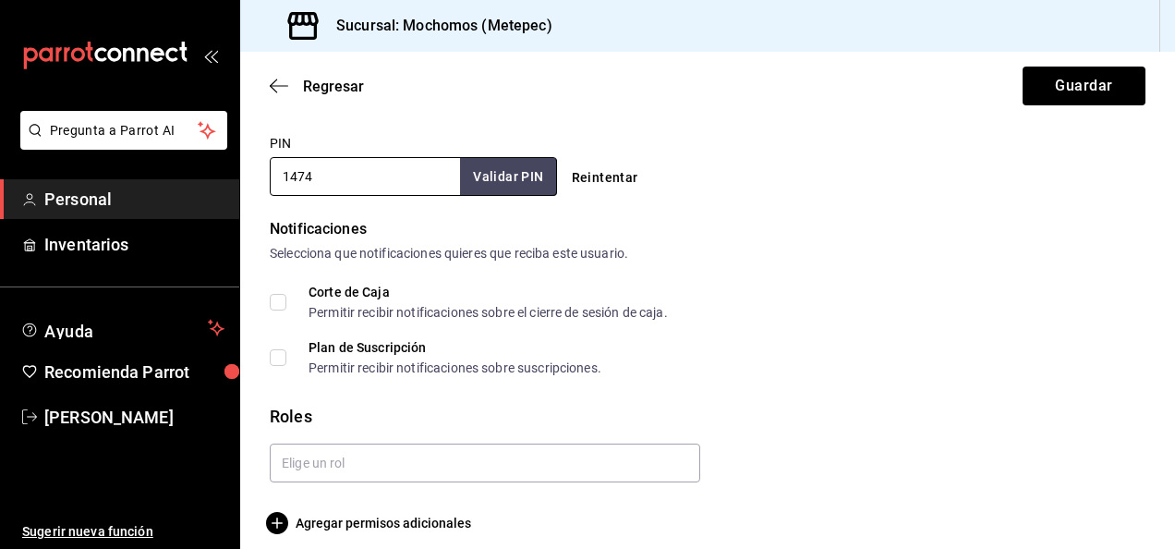
scroll to position [872, 0]
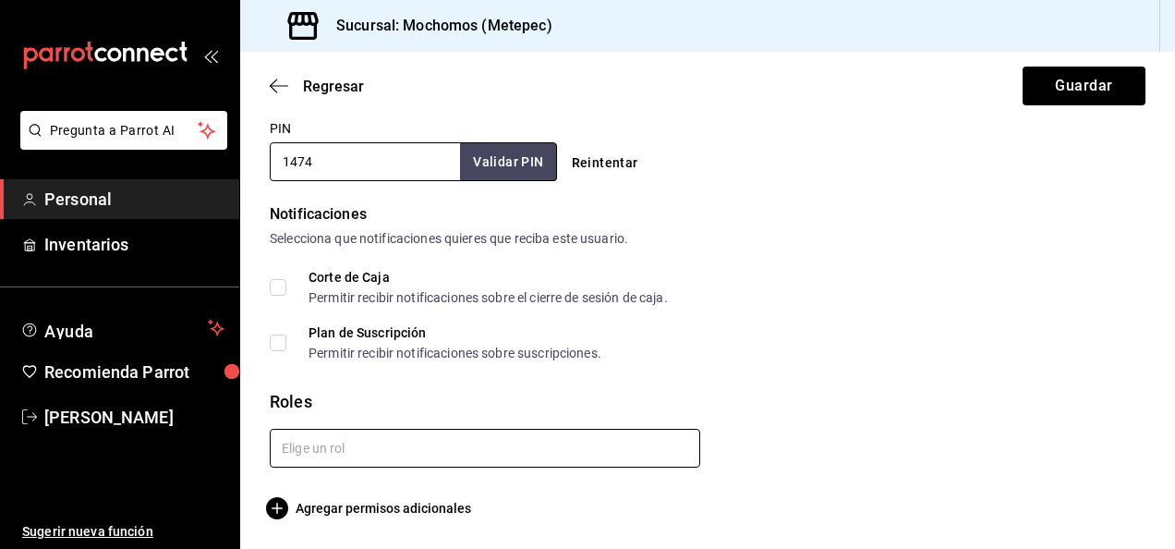
type input "1474"
click at [503, 442] on input "text" at bounding box center [485, 448] width 430 height 39
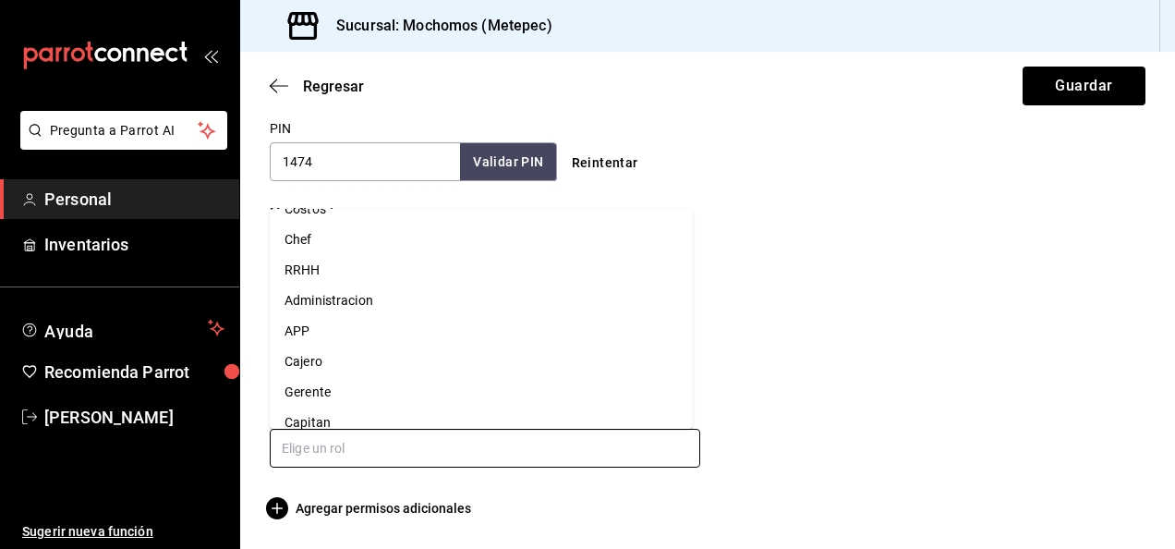
scroll to position [161, 0]
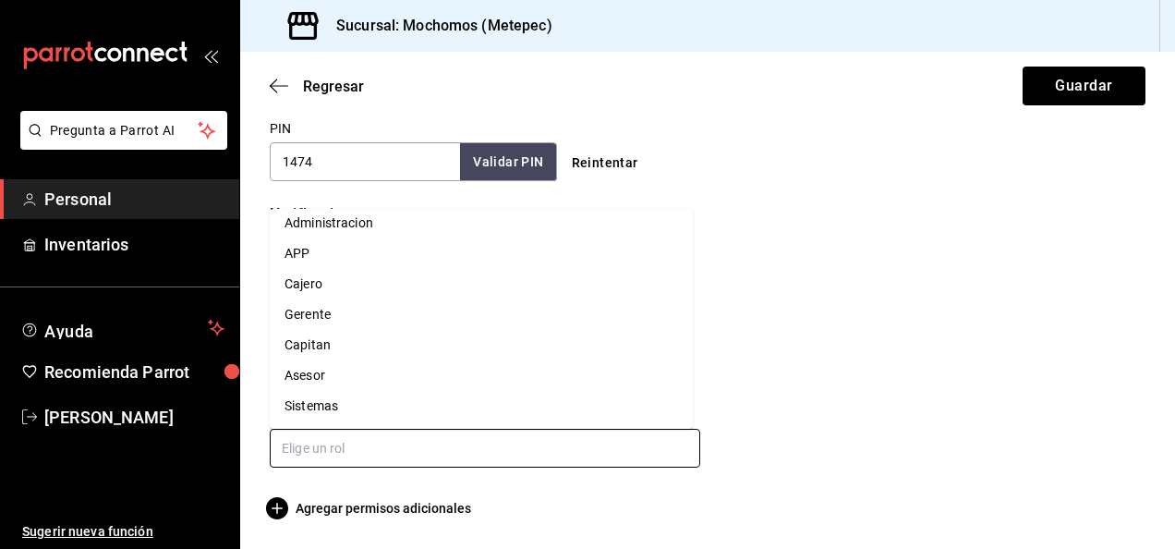
click at [345, 379] on li "Asesor" at bounding box center [481, 375] width 423 height 30
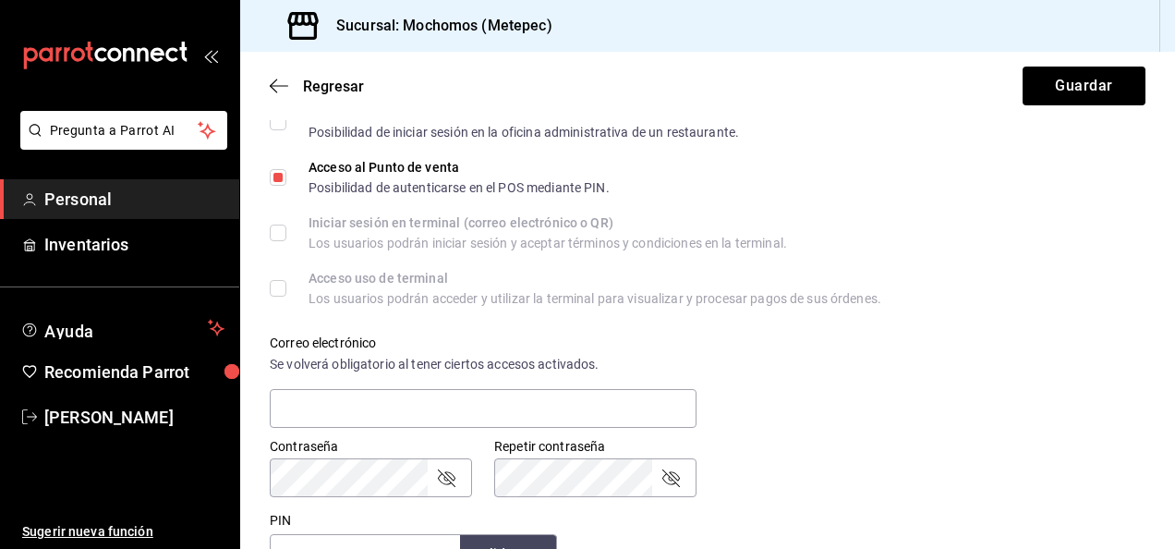
scroll to position [563, 0]
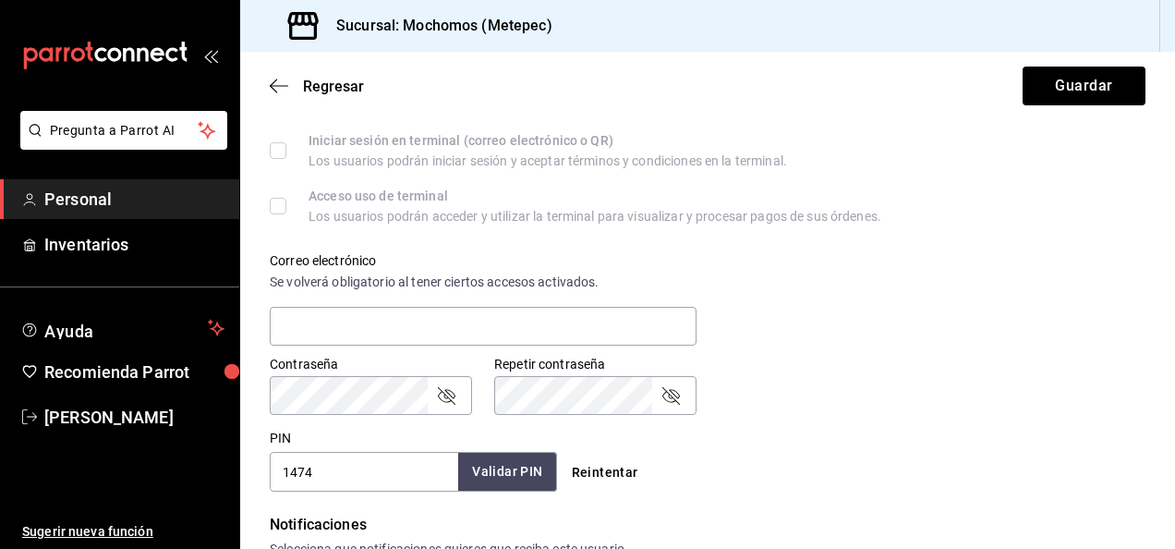
click at [516, 466] on button "Validar PIN" at bounding box center [507, 472] width 98 height 40
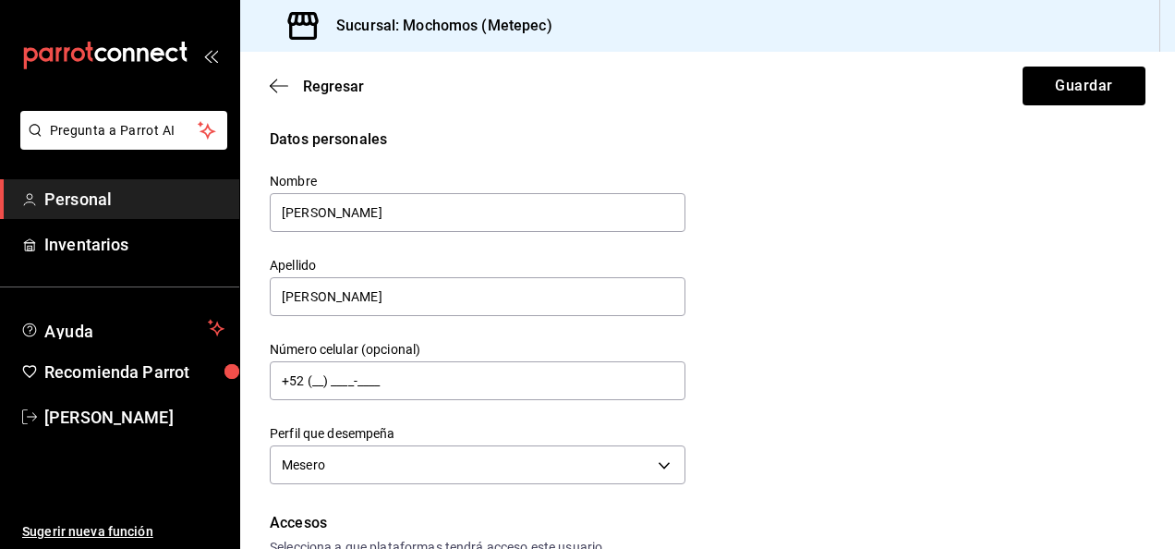
scroll to position [0, 0]
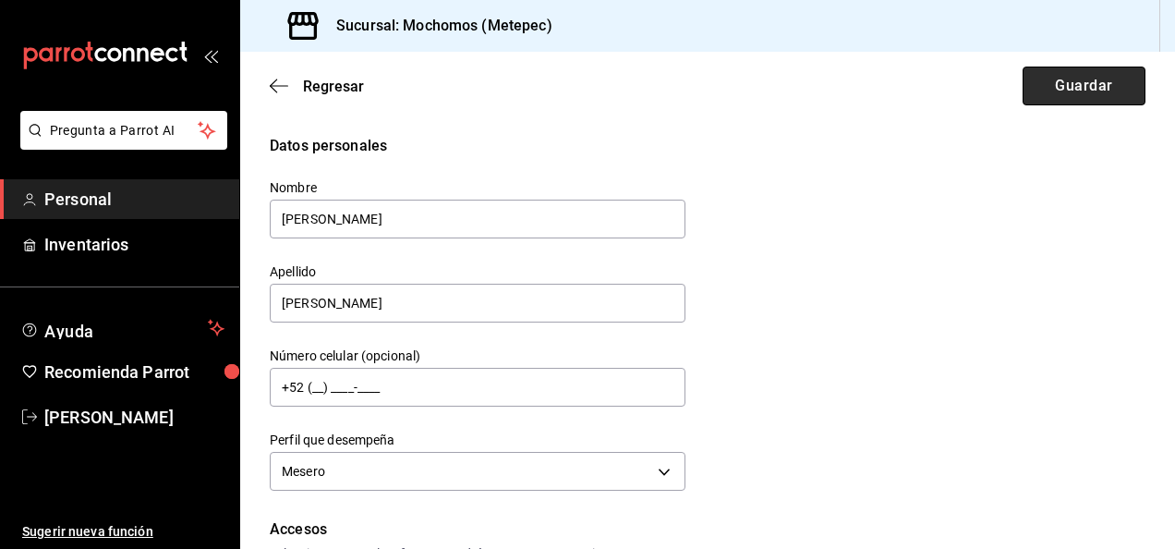
click at [1066, 87] on button "Guardar" at bounding box center [1083, 86] width 123 height 39
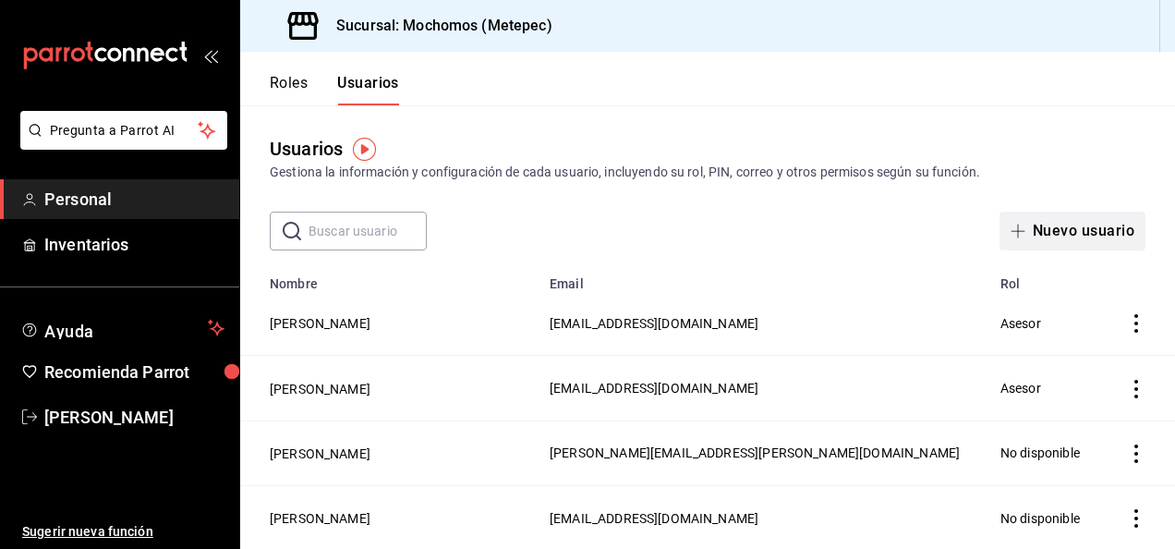
click at [1071, 225] on button "Nuevo usuario" at bounding box center [1072, 231] width 146 height 39
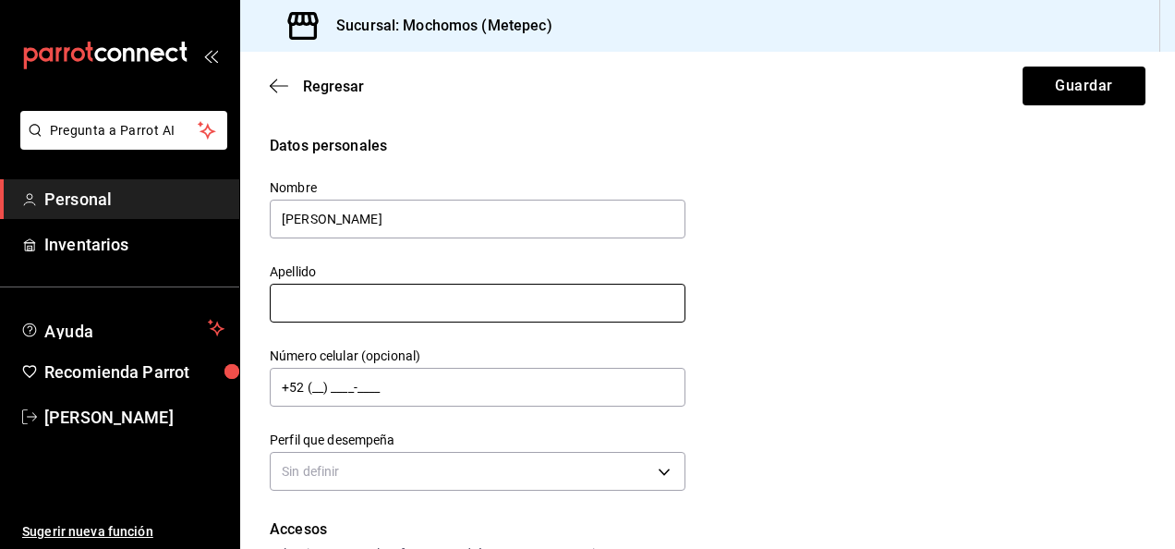
type input "MAURICIO"
click at [343, 309] on input "text" at bounding box center [478, 303] width 416 height 39
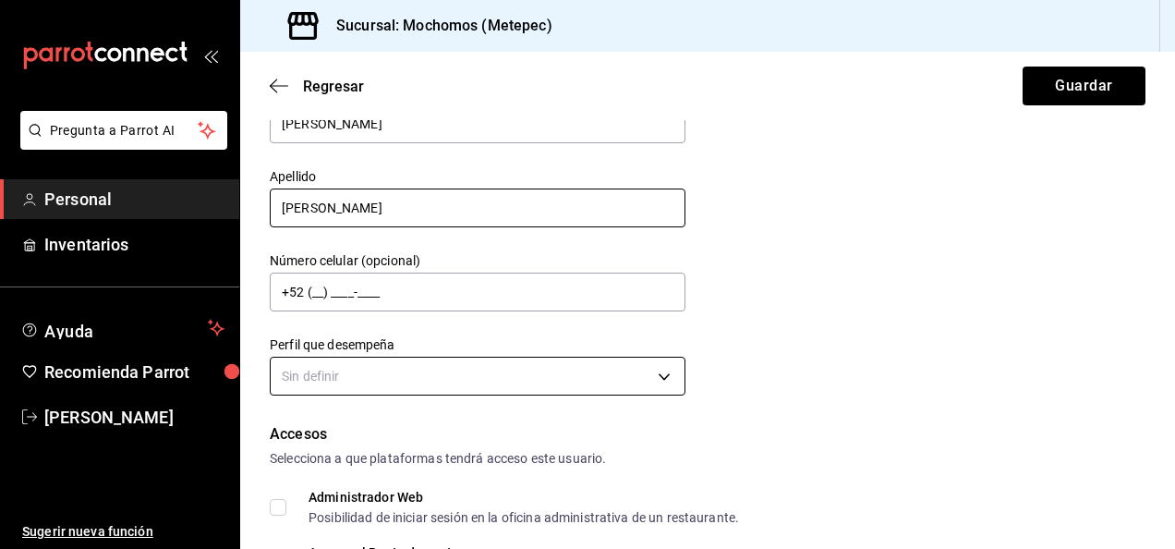
scroll to position [185, 0]
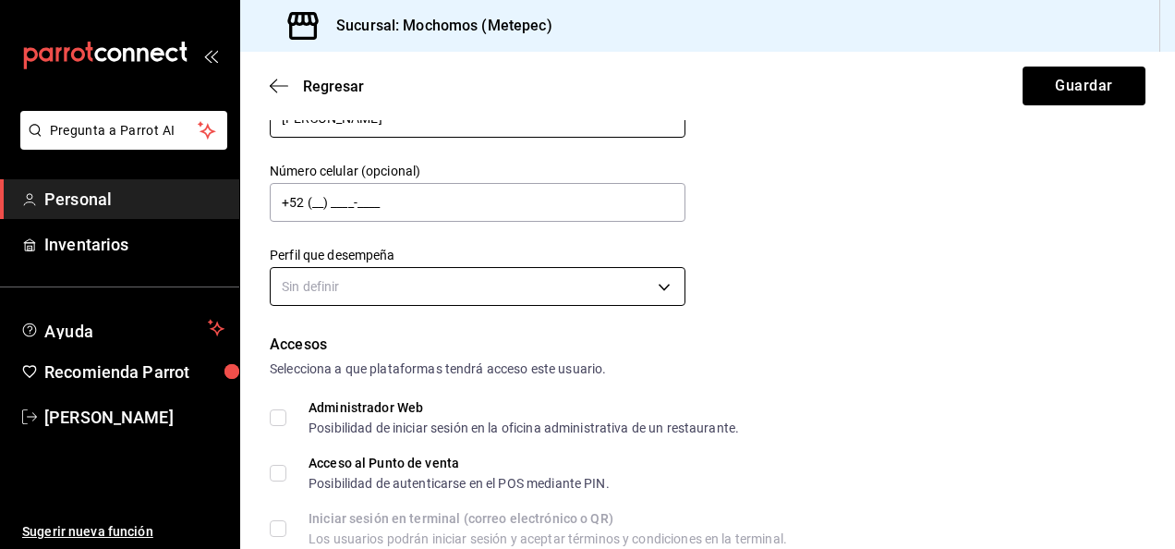
type input "GUILLEN"
click at [569, 286] on body "Pregunta a Parrot AI Personal Inventarios Ayuda Recomienda Parrot Marla Suarez …" at bounding box center [587, 274] width 1175 height 549
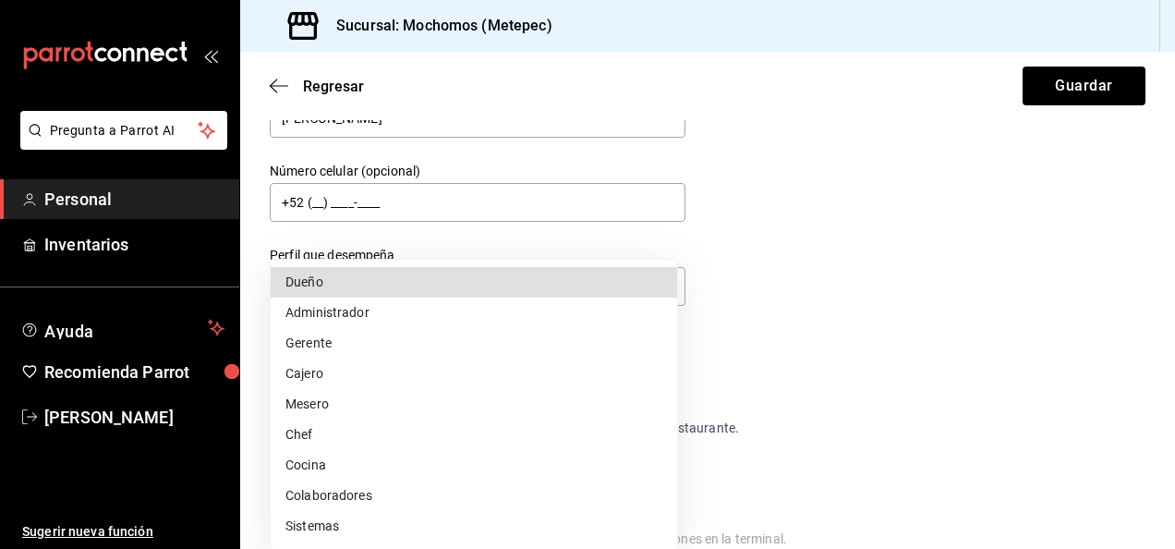
click at [382, 395] on li "Mesero" at bounding box center [474, 404] width 406 height 30
type input "WAITER"
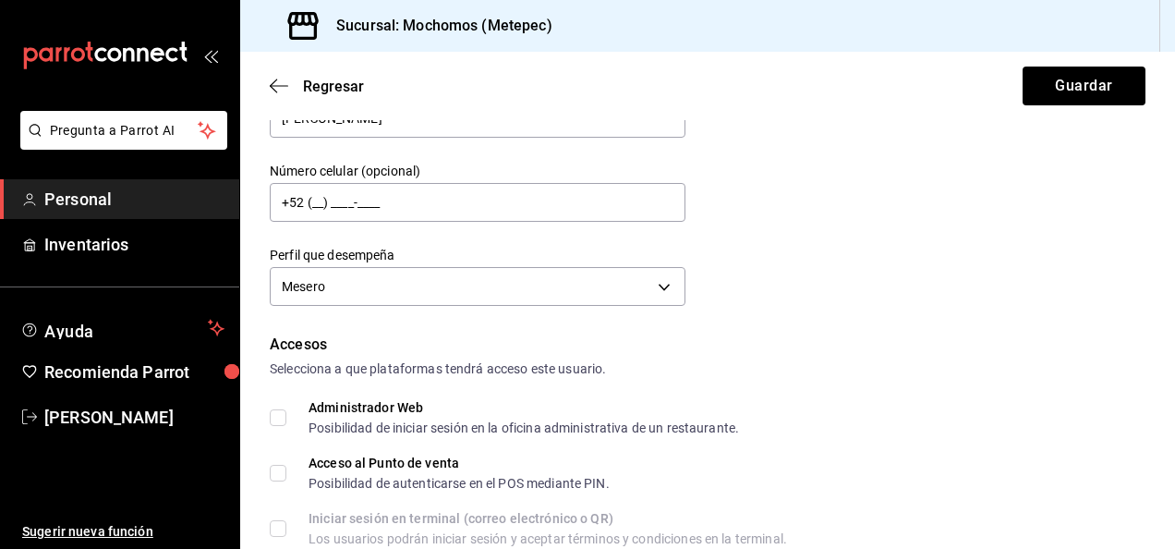
click at [288, 473] on span "Acceso al Punto de venta Posibilidad de autenticarse en el POS mediante PIN." at bounding box center [447, 472] width 323 height 33
click at [286, 473] on input "Acceso al Punto de venta Posibilidad de autenticarse en el POS mediante PIN." at bounding box center [278, 473] width 17 height 17
checkbox input "true"
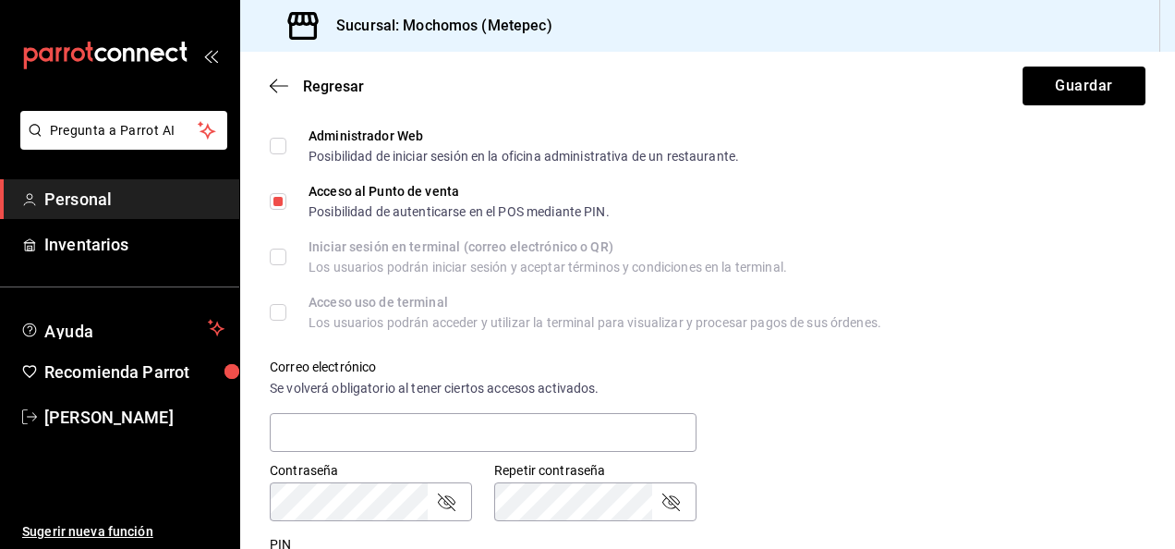
scroll to position [554, 0]
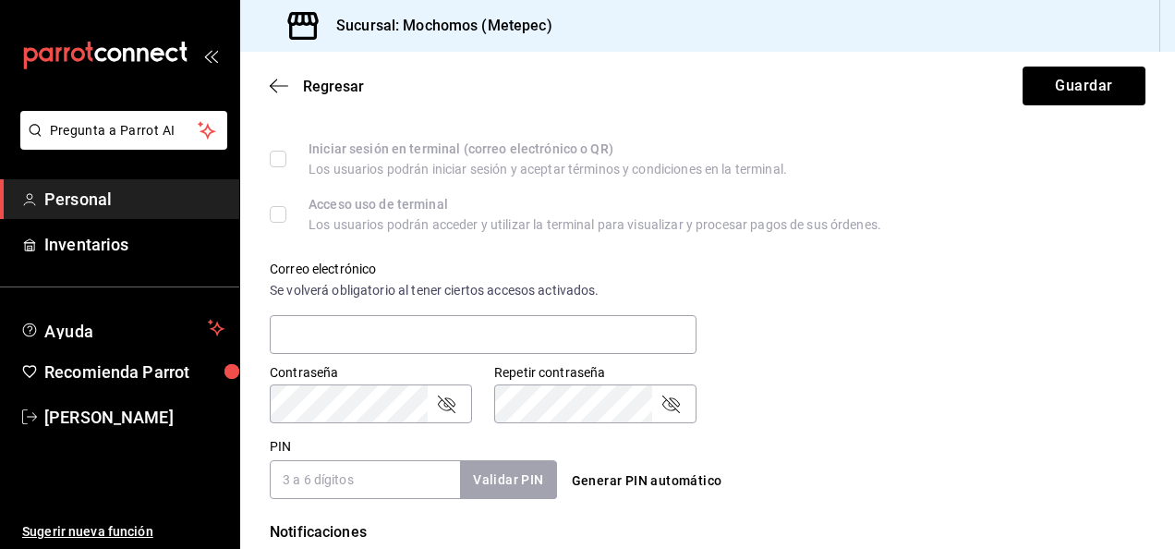
click at [607, 475] on button "Generar PIN automático" at bounding box center [646, 481] width 165 height 34
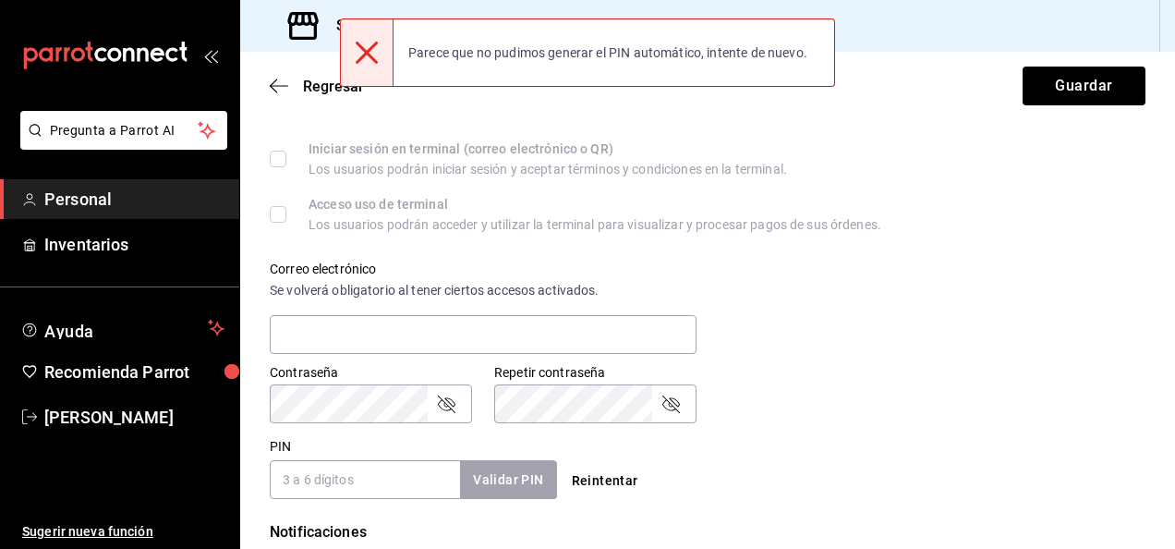
click at [408, 478] on input "PIN" at bounding box center [365, 479] width 190 height 39
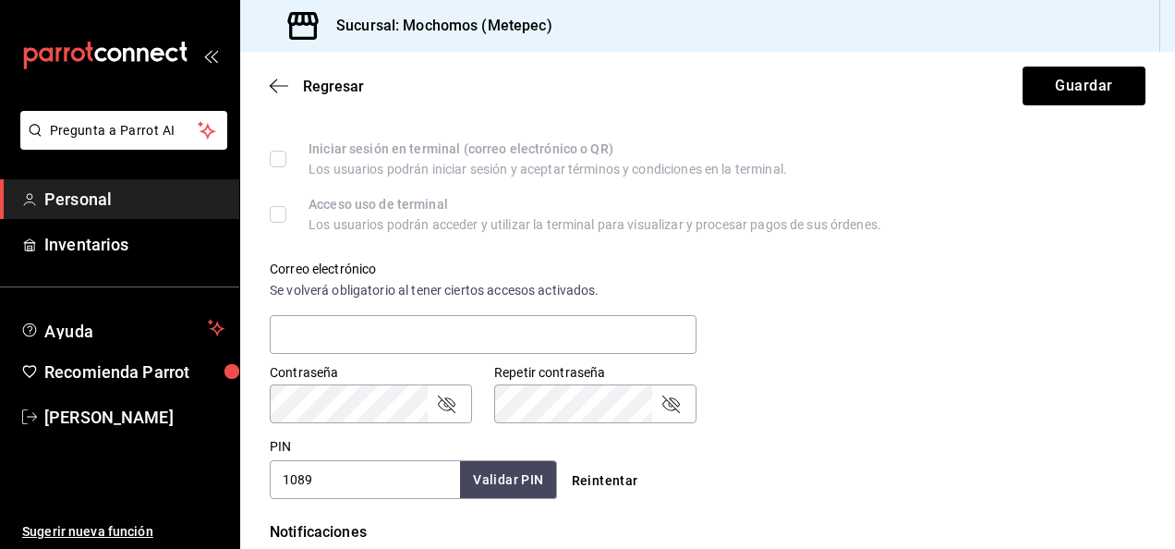
type input "1089"
click at [488, 480] on button "Validar PIN" at bounding box center [507, 480] width 98 height 40
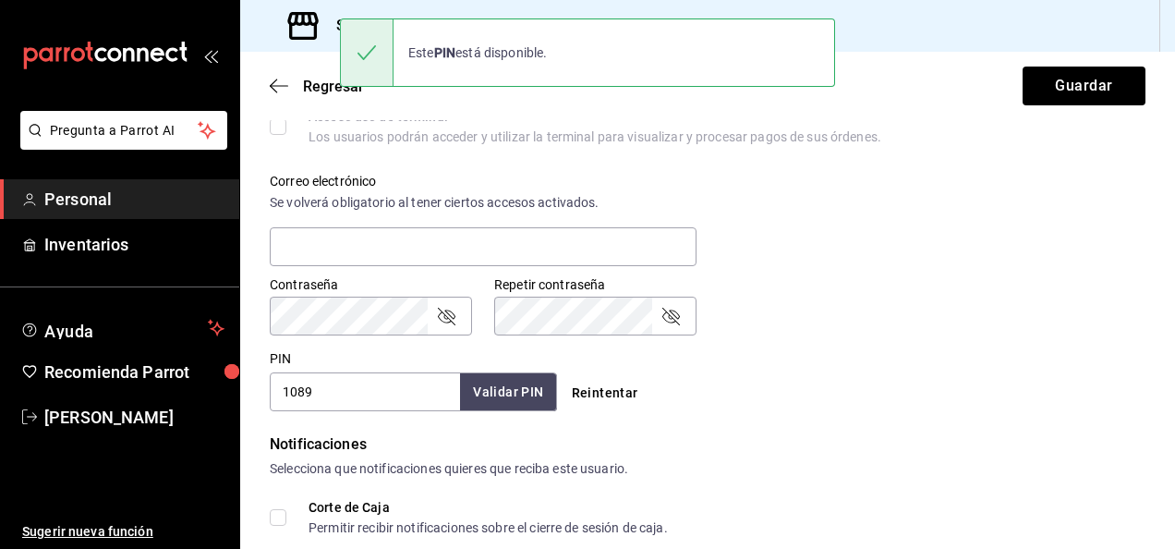
scroll to position [872, 0]
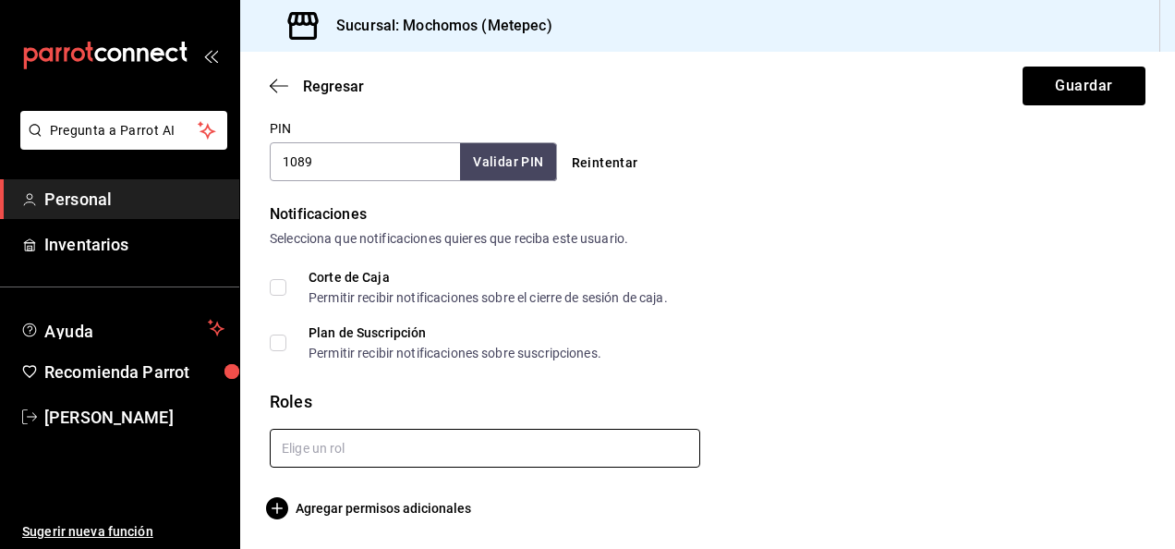
click at [439, 441] on input "text" at bounding box center [485, 448] width 430 height 39
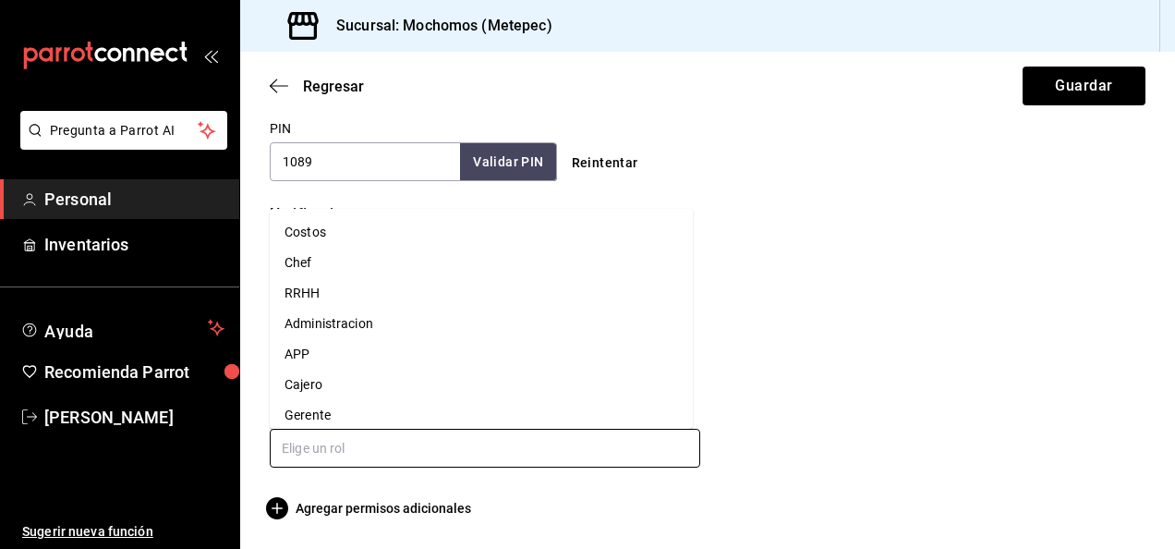
scroll to position [161, 0]
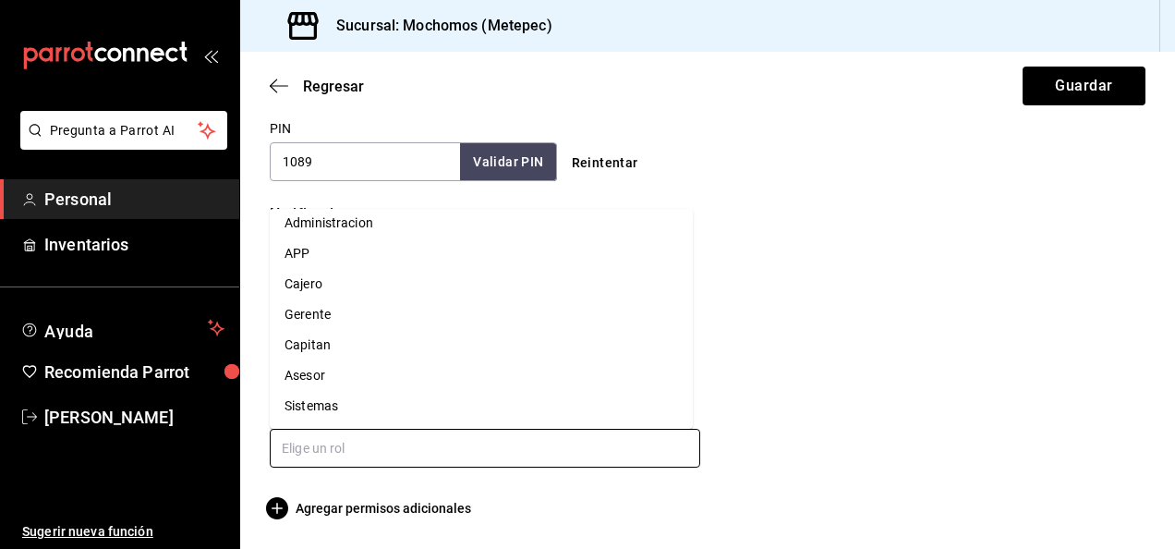
click at [373, 382] on li "Asesor" at bounding box center [481, 375] width 423 height 30
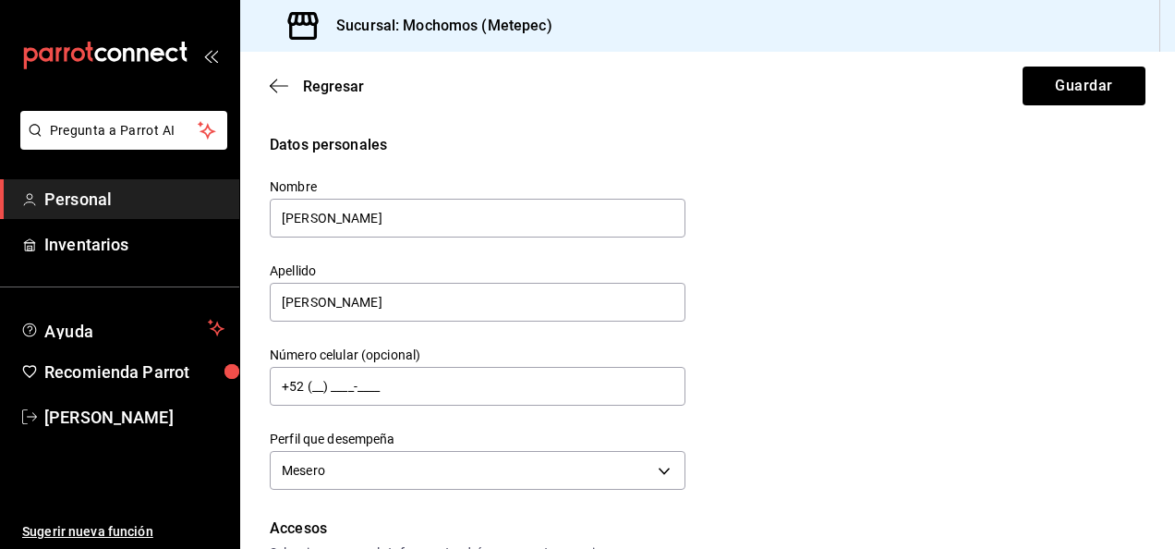
scroll to position [0, 0]
click at [1058, 81] on button "Guardar" at bounding box center [1083, 86] width 123 height 39
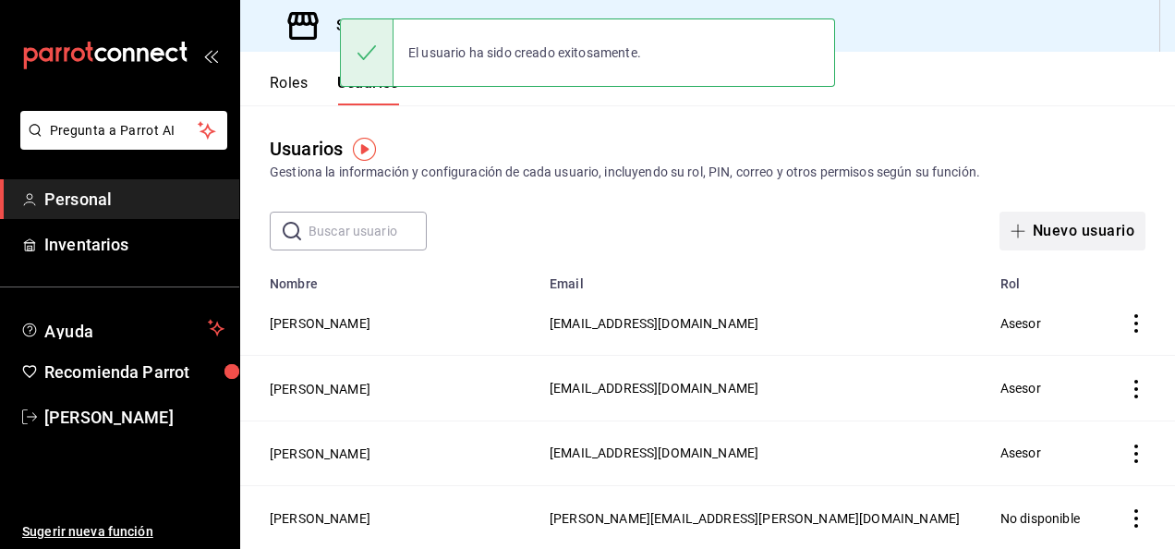
click at [1053, 227] on button "Nuevo usuario" at bounding box center [1072, 231] width 146 height 39
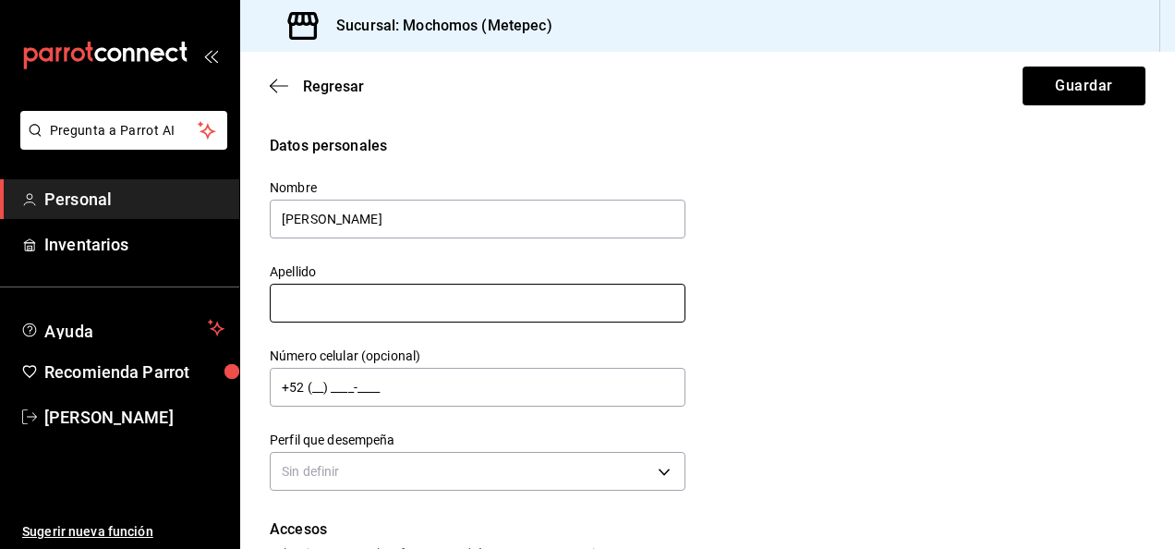
type input "JORGE"
click at [384, 301] on input "text" at bounding box center [478, 303] width 416 height 39
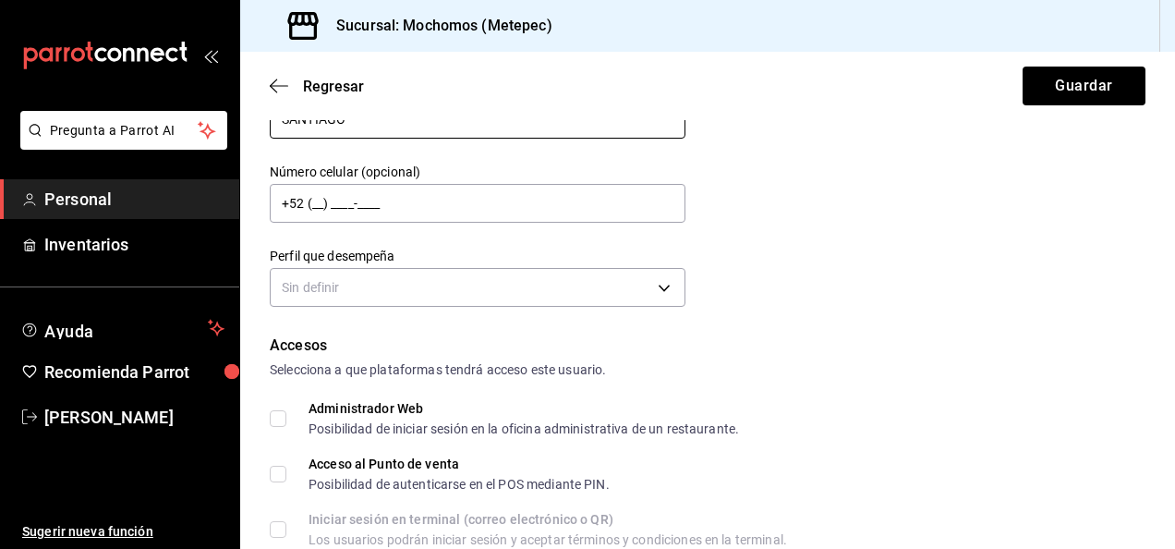
scroll to position [185, 0]
type input "SANTIAGO"
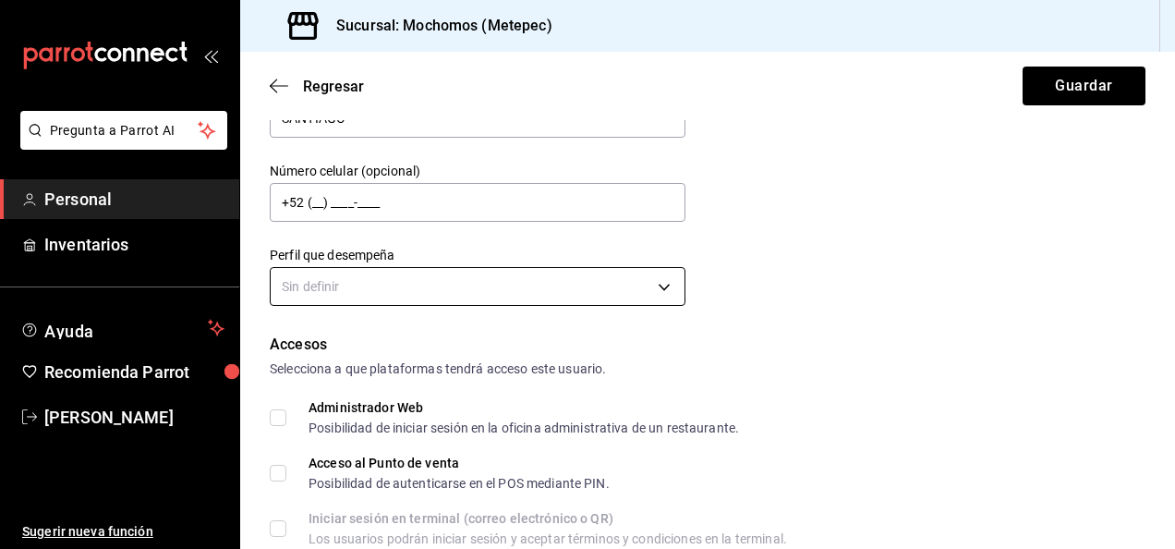
click at [434, 283] on body "Pregunta a Parrot AI Personal Inventarios Ayuda Recomienda Parrot Marla Suarez …" at bounding box center [587, 274] width 1175 height 549
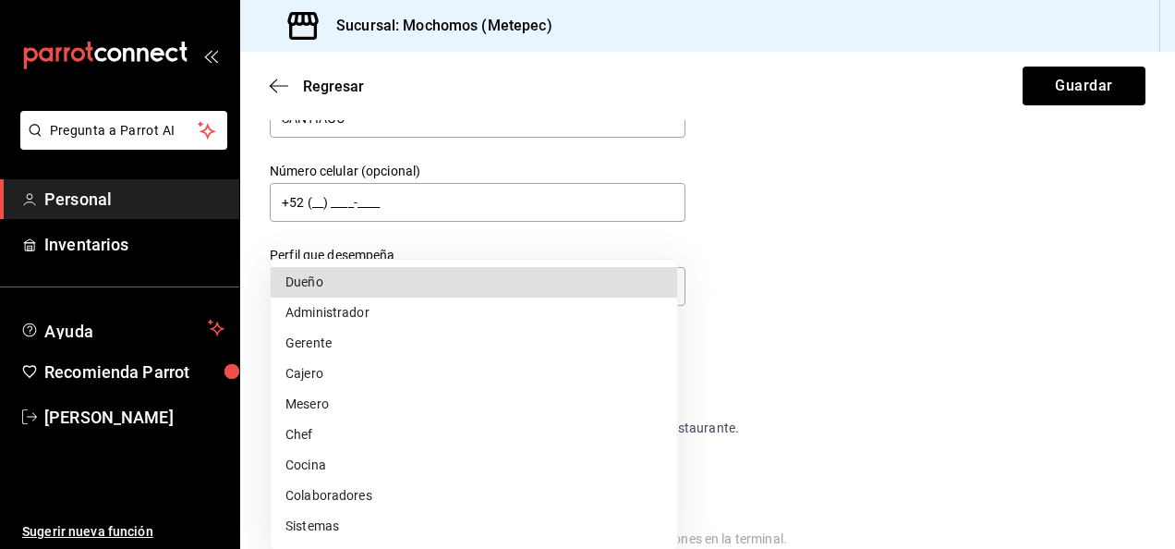
click at [365, 407] on li "Mesero" at bounding box center [474, 404] width 406 height 30
type input "WAITER"
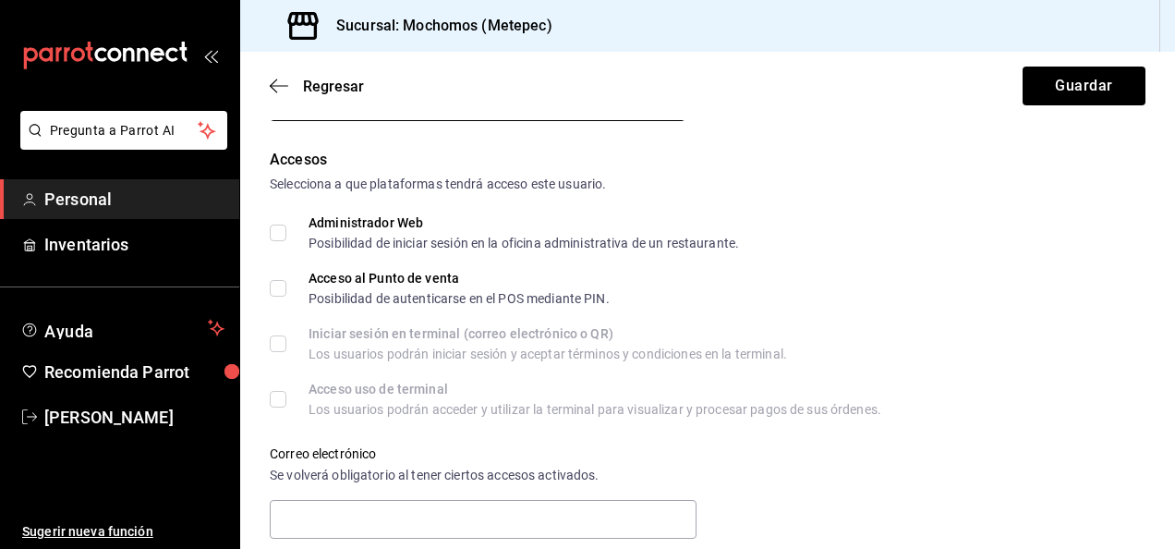
scroll to position [462, 0]
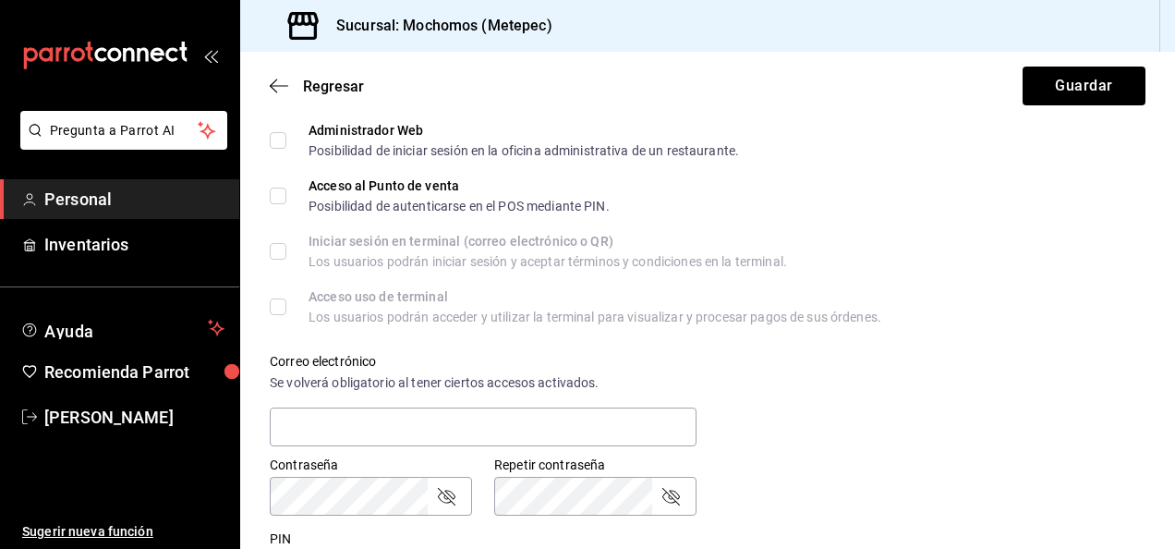
click at [281, 196] on input "Acceso al Punto de venta Posibilidad de autenticarse en el POS mediante PIN." at bounding box center [278, 196] width 17 height 17
checkbox input "true"
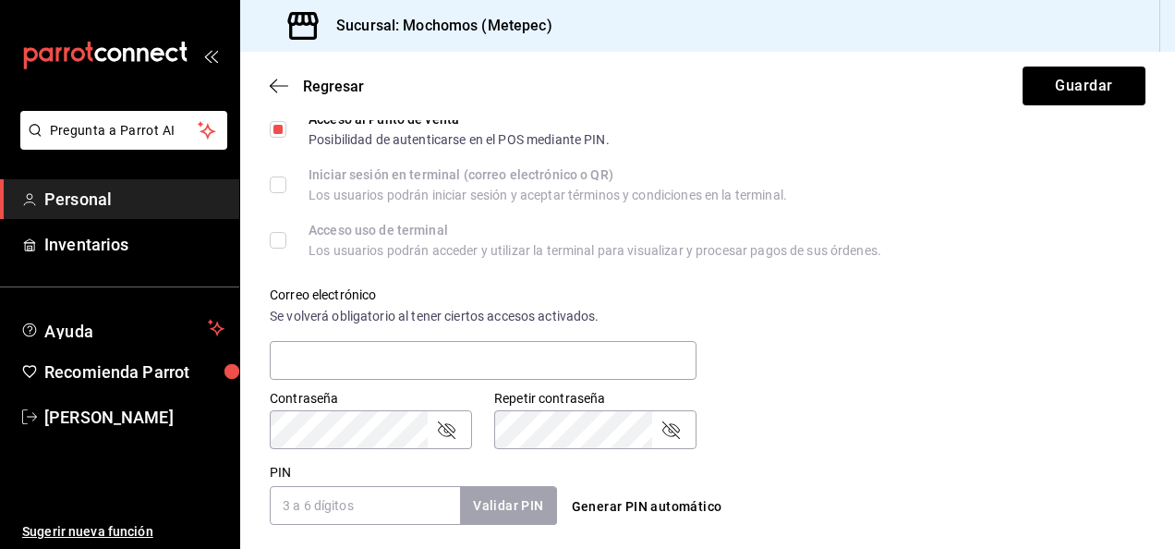
scroll to position [554, 0]
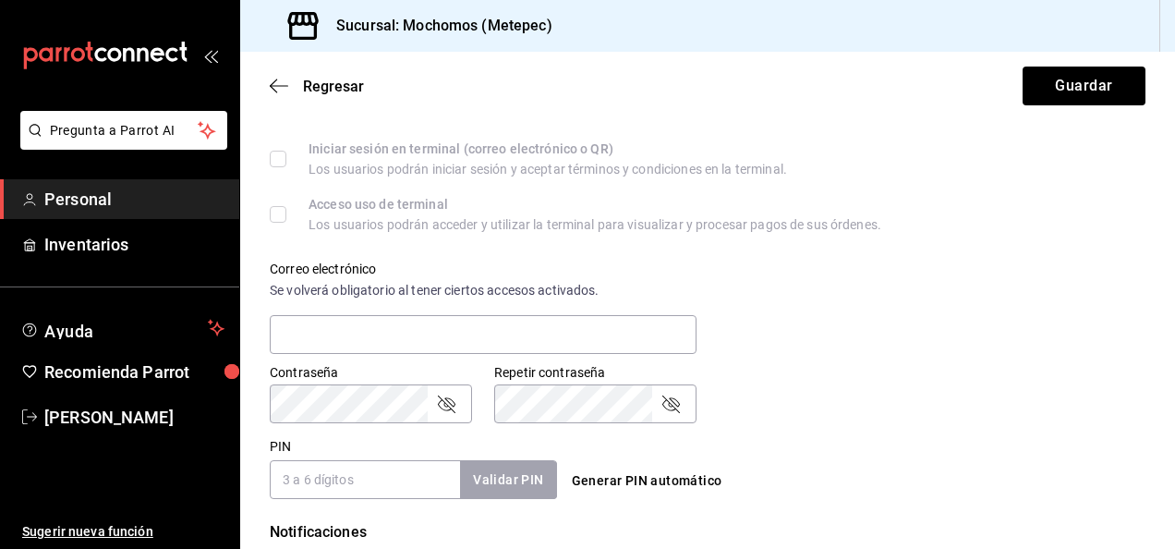
click at [369, 473] on input "PIN" at bounding box center [365, 479] width 190 height 39
type input "2383"
click at [516, 477] on button "Validar PIN" at bounding box center [507, 480] width 98 height 40
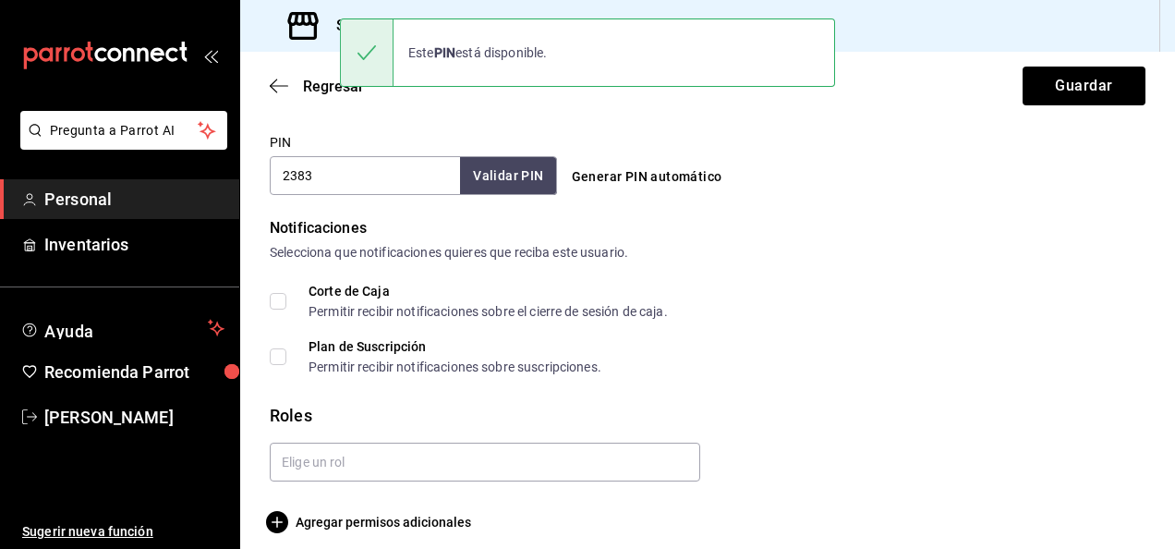
scroll to position [872, 0]
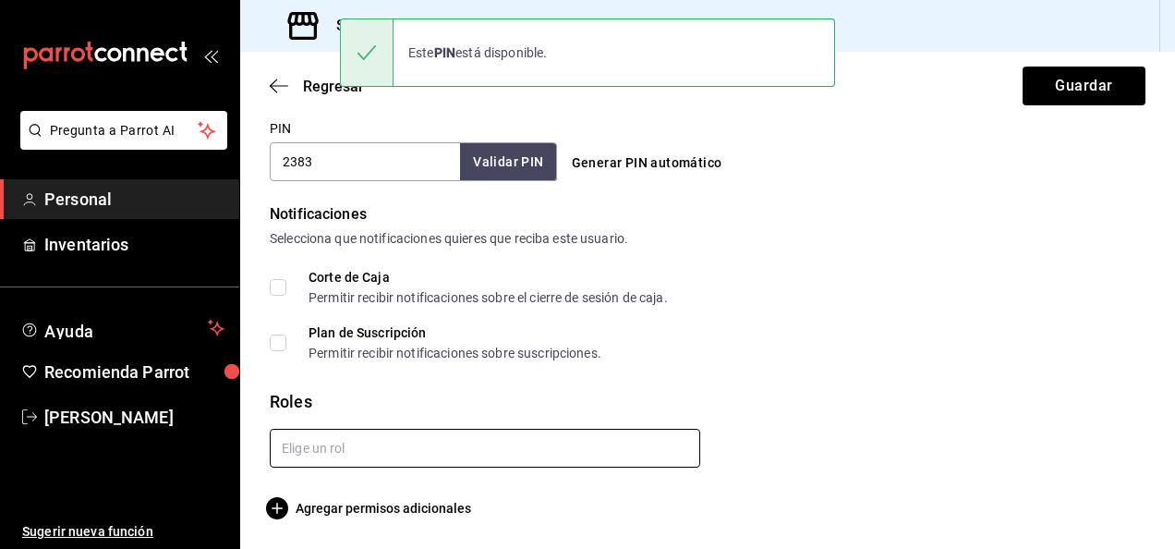
click at [392, 451] on input "text" at bounding box center [485, 448] width 430 height 39
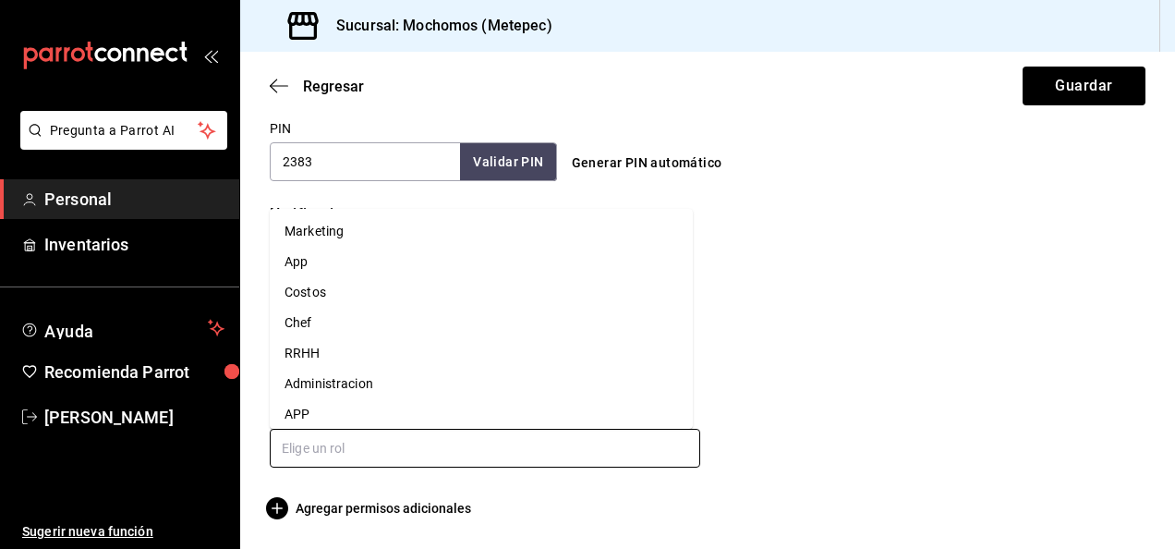
scroll to position [161, 0]
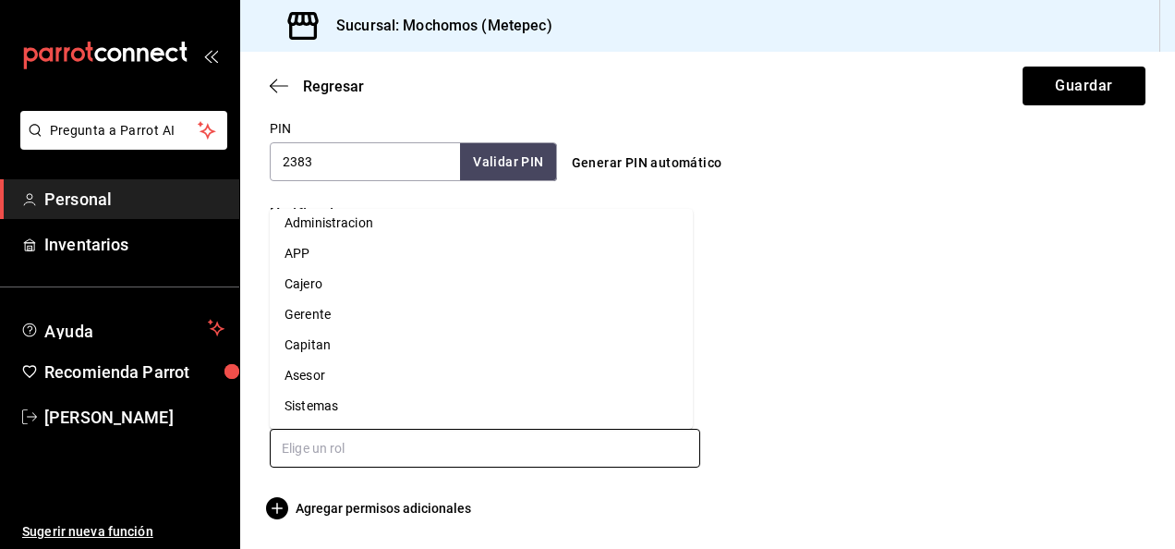
click at [329, 377] on li "Asesor" at bounding box center [481, 375] width 423 height 30
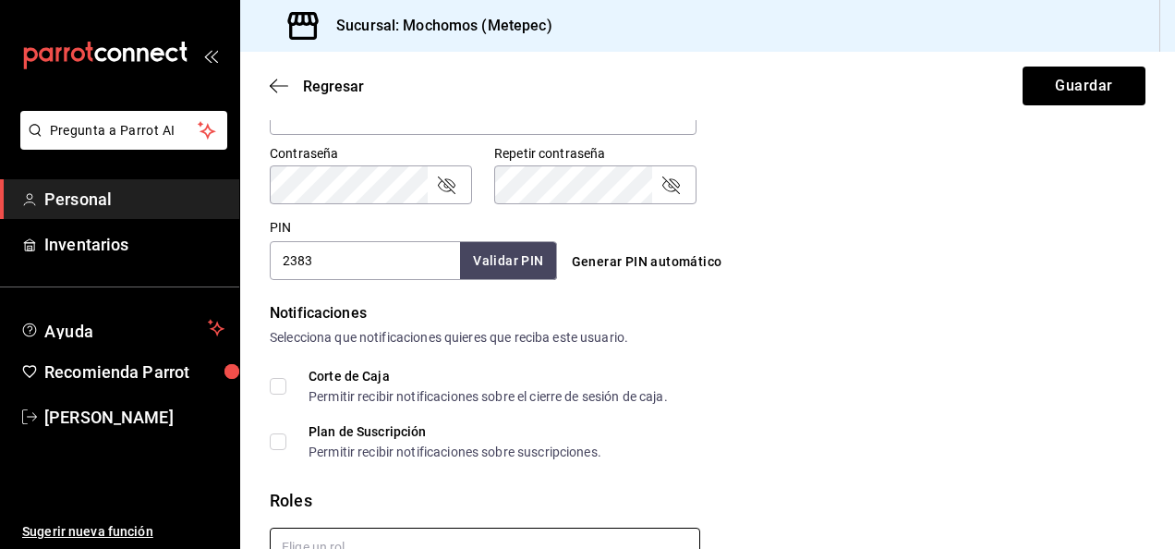
scroll to position [687, 0]
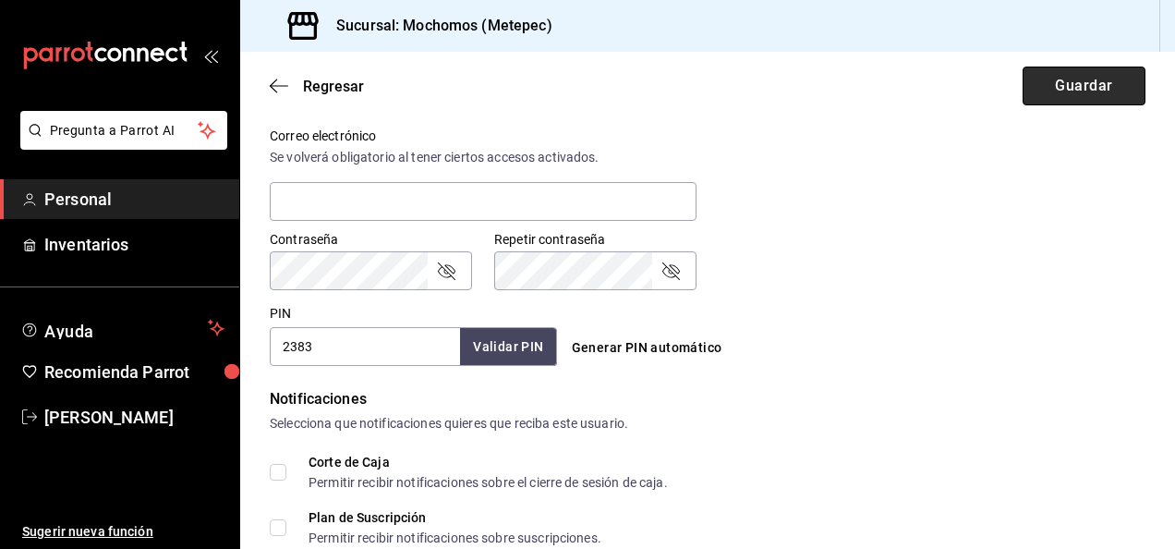
click at [1055, 83] on button "Guardar" at bounding box center [1083, 86] width 123 height 39
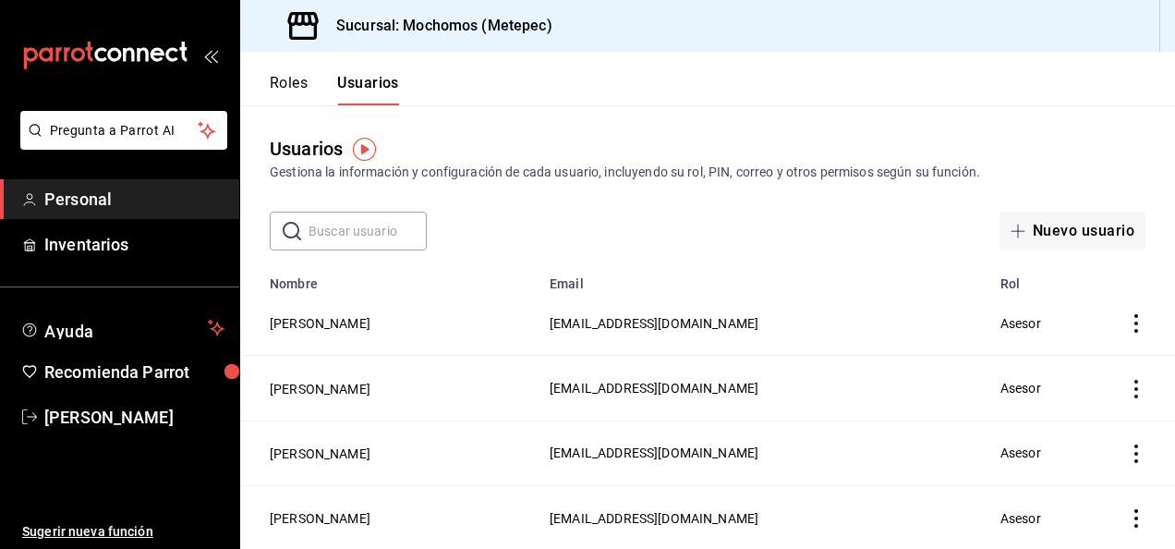
click at [1127, 515] on icon "actions" at bounding box center [1136, 518] width 18 height 18
click at [1062, 501] on span "Eliminar" at bounding box center [1055, 500] width 47 height 15
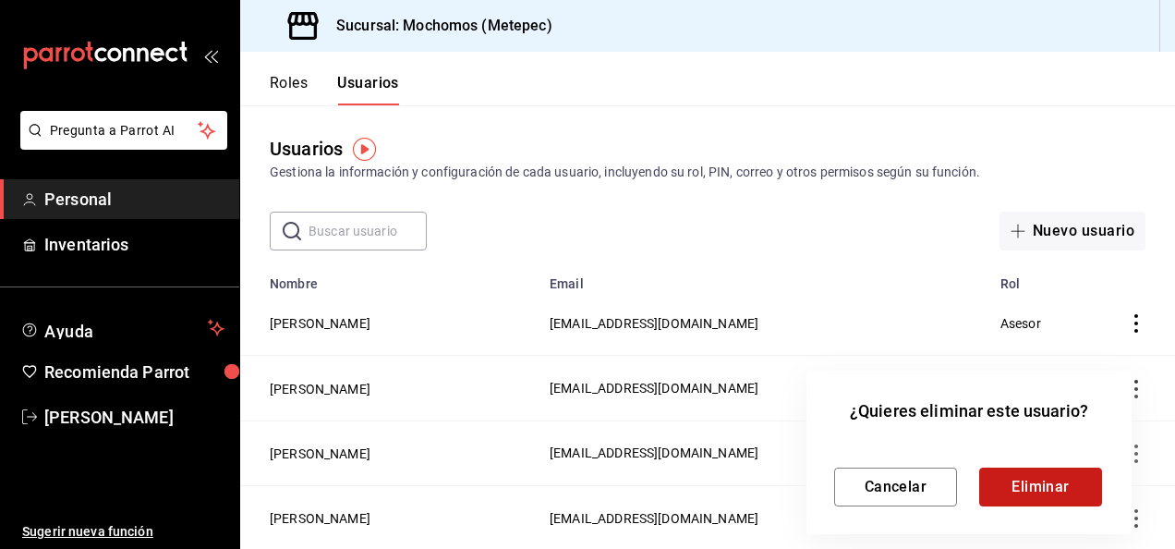
click at [1043, 482] on button "Eliminar" at bounding box center [1040, 486] width 123 height 39
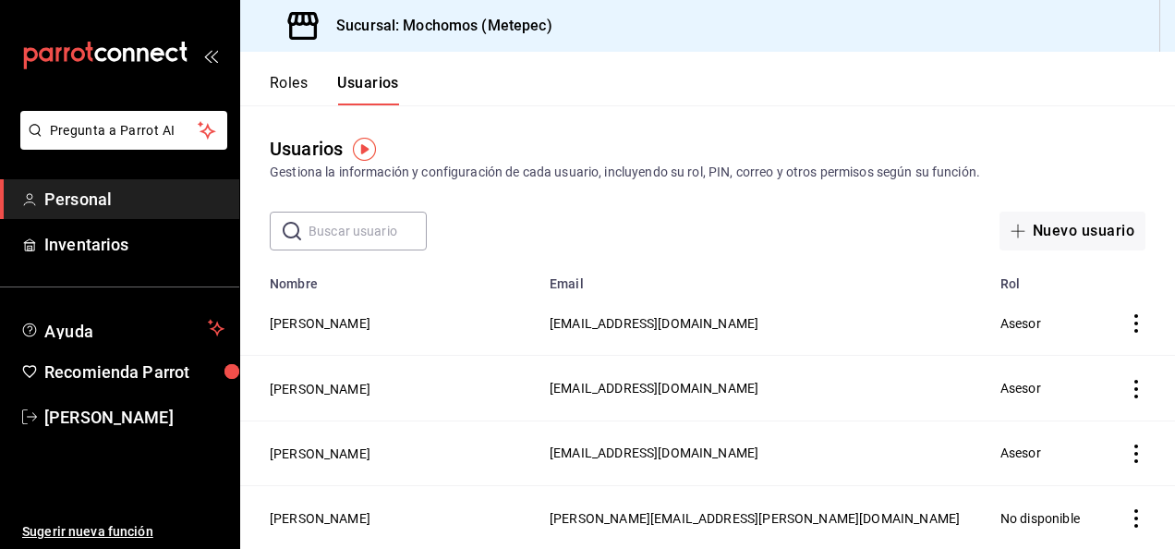
click at [1064, 467] on td "Asesor" at bounding box center [1046, 452] width 115 height 65
